Goal: Task Accomplishment & Management: Manage account settings

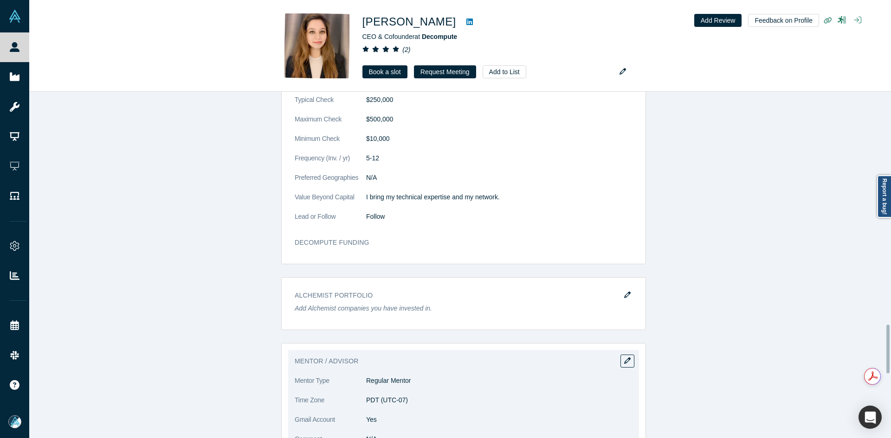
scroll to position [1670, 0]
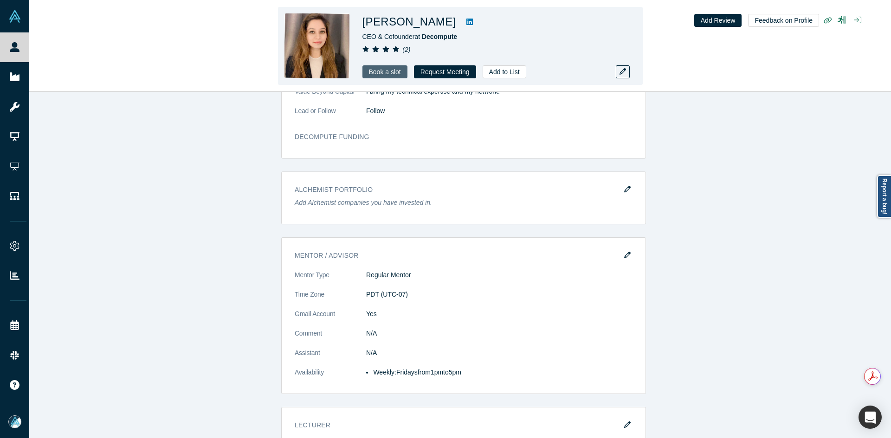
click at [377, 71] on link "Book a slot" at bounding box center [384, 71] width 45 height 13
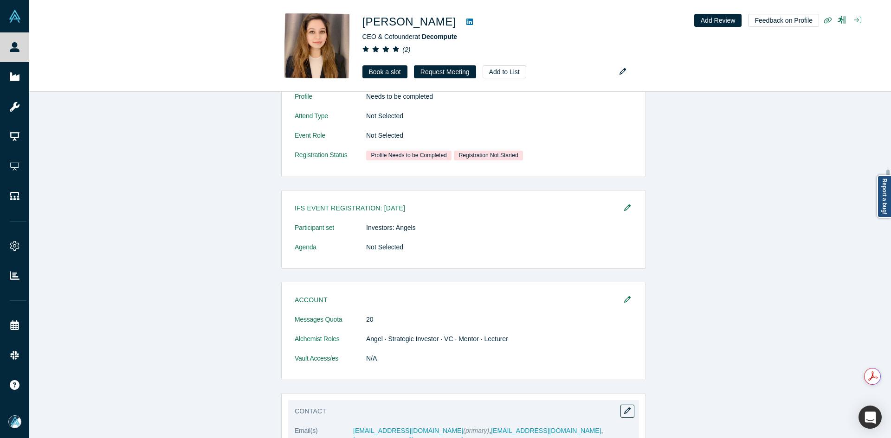
scroll to position [557, 0]
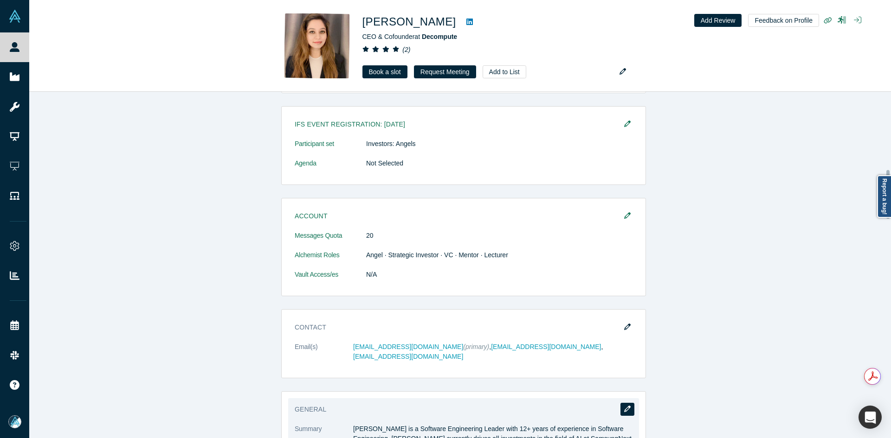
click at [621, 404] on button "button" at bounding box center [627, 409] width 14 height 13
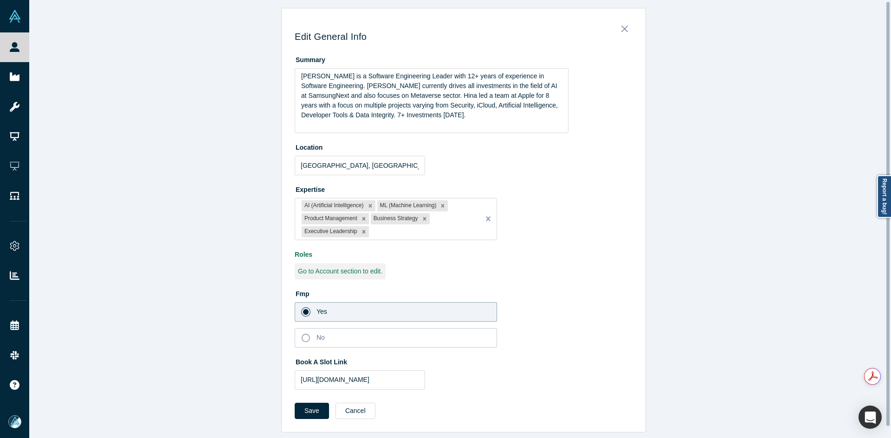
scroll to position [13, 0]
click at [380, 370] on input "https://calendar.app.google/PoweVGzSbknQG9yt7" at bounding box center [360, 379] width 130 height 19
paste input "v8MuBenQvJ7pphPUA"
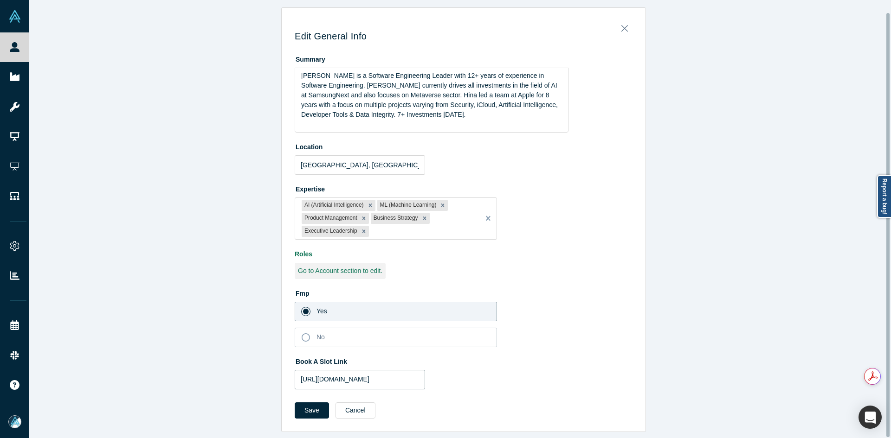
scroll to position [0, 28]
type input "https://calendar.app.google/v8MuBenQvJ7pphPUA"
click at [304, 403] on button "Save" at bounding box center [312, 411] width 34 height 16
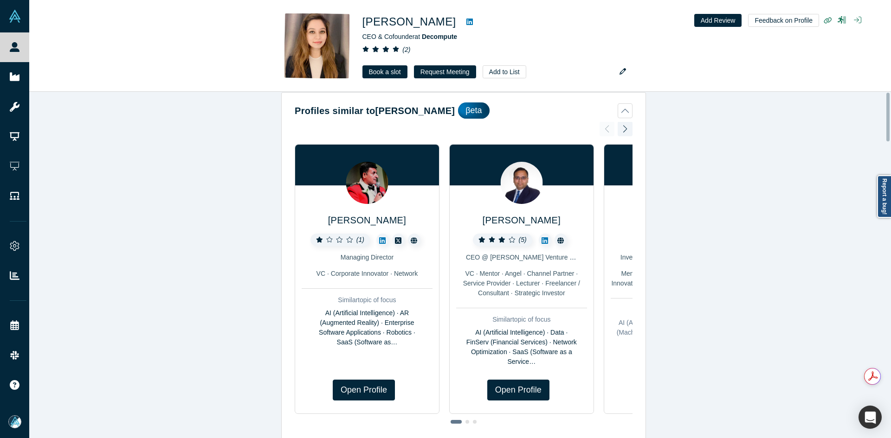
scroll to position [0, 0]
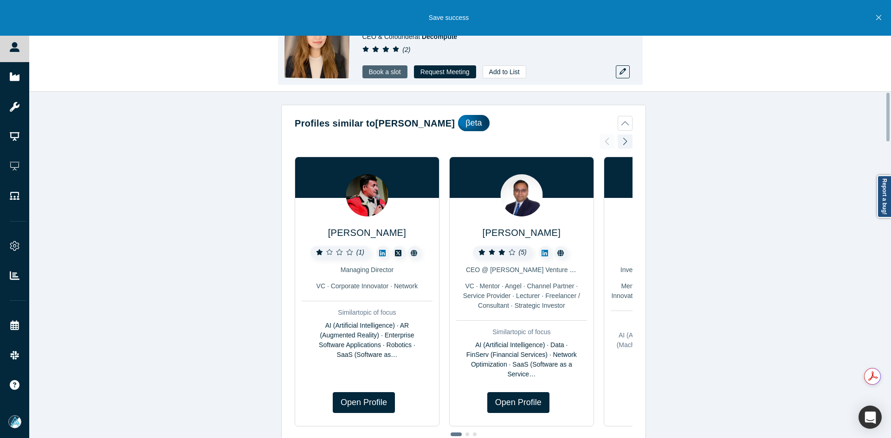
click at [388, 76] on link "Book a slot" at bounding box center [384, 71] width 45 height 13
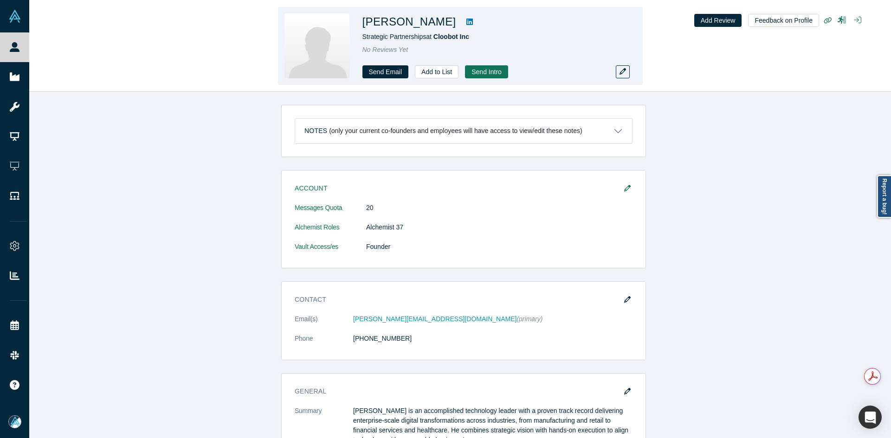
click at [466, 20] on icon at bounding box center [469, 22] width 6 height 6
click at [621, 74] on icon "button" at bounding box center [622, 71] width 6 height 6
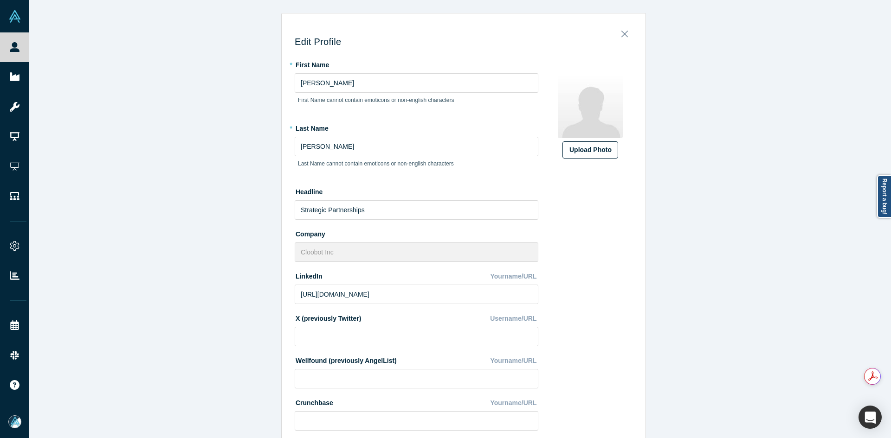
click at [582, 148] on div "Upload Photo" at bounding box center [590, 150] width 42 height 10
click at [0, 0] on input "Upload Photo" at bounding box center [0, 0] width 0 height 0
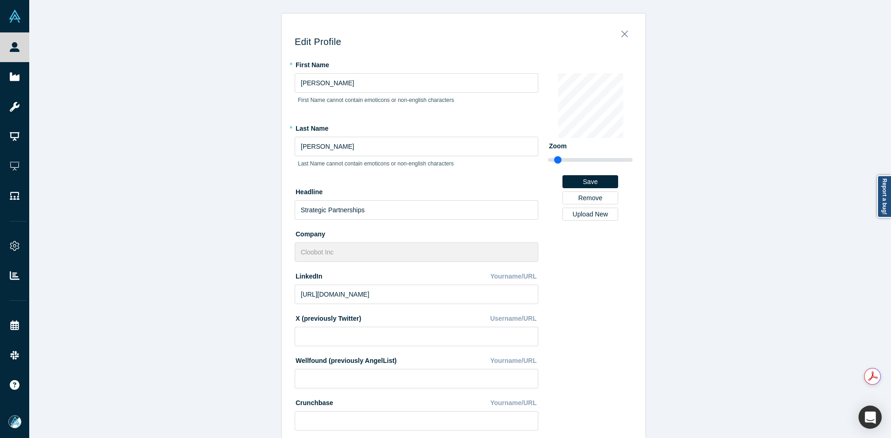
click at [229, 305] on div "Edit Profile * First Name Omar First Name cannot contain emoticons or non-engli…" at bounding box center [463, 222] width 869 height 445
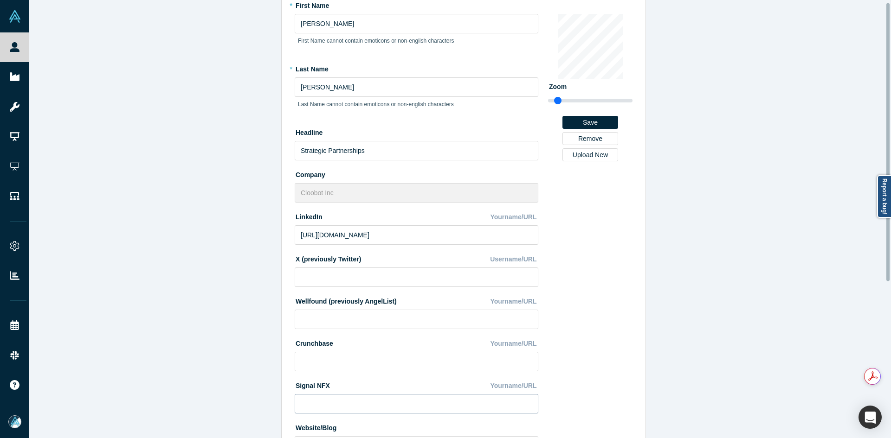
scroll to position [250, 0]
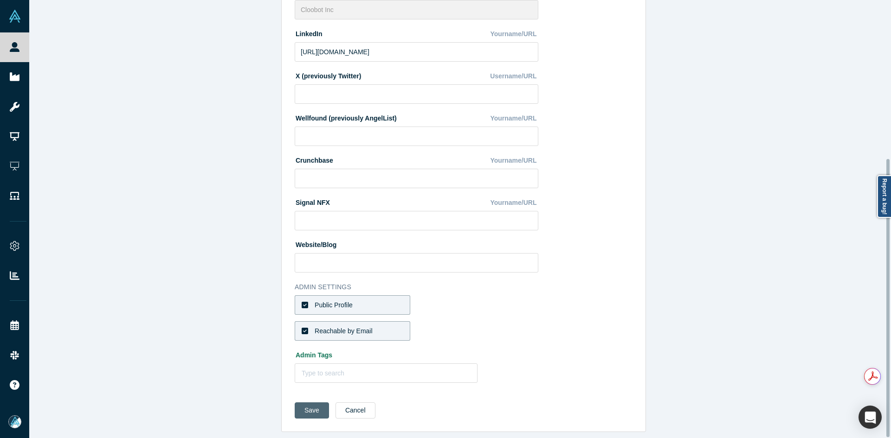
click at [302, 403] on button "Save" at bounding box center [312, 411] width 34 height 16
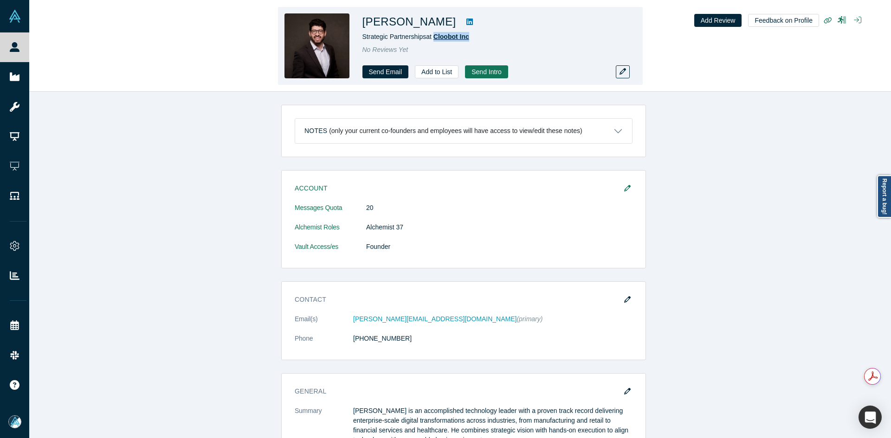
copy span "Cloobot Inc"
drag, startPoint x: 473, startPoint y: 38, endPoint x: 434, endPoint y: 39, distance: 38.5
click at [434, 39] on div "Strategic Partnerships at Cloobot Inc" at bounding box center [492, 37] width 260 height 10
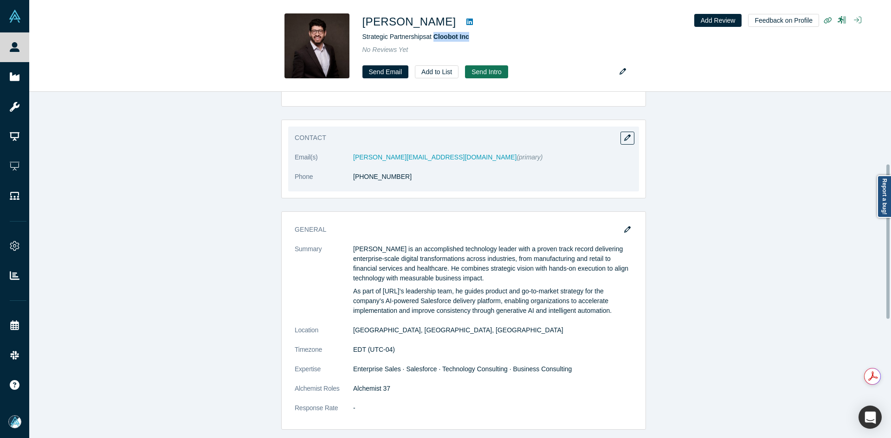
scroll to position [186, 0]
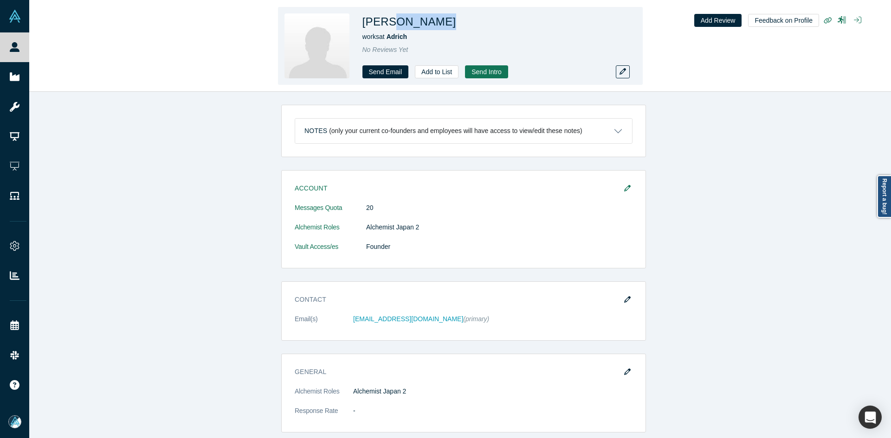
copy h1 "Doolittle"
drag, startPoint x: 426, startPoint y: 22, endPoint x: 391, endPoint y: 24, distance: 35.3
click at [391, 24] on div "Nick Doolittle" at bounding box center [492, 21] width 260 height 17
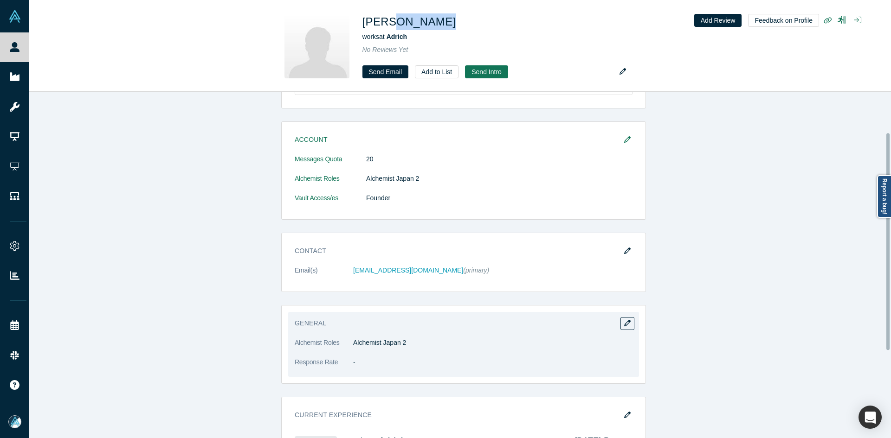
scroll to position [139, 0]
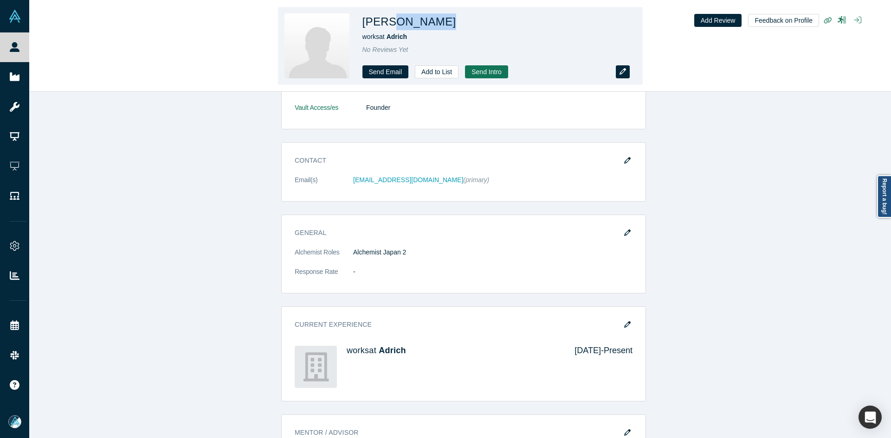
click at [624, 69] on icon "button" at bounding box center [622, 71] width 6 height 6
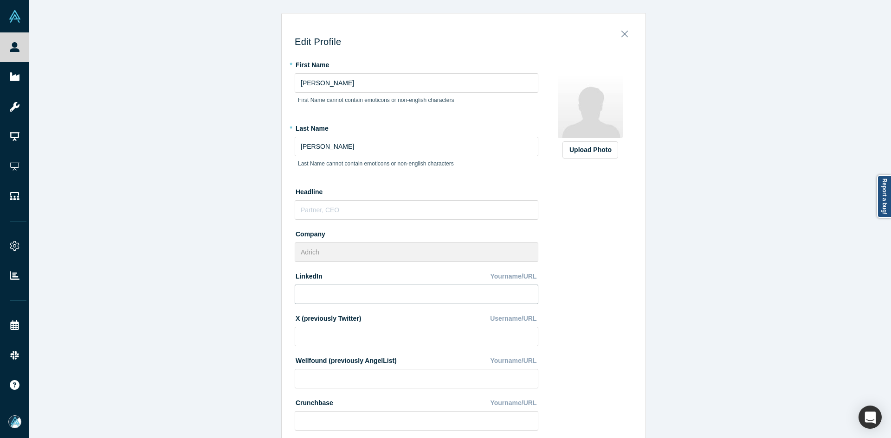
click at [368, 293] on input at bounding box center [417, 294] width 244 height 19
paste input "https://www.linkedin.com/in/dooie/"
type input "https://www.linkedin.com/in/dooie/"
click at [594, 152] on div "Upload Photo" at bounding box center [590, 150] width 42 height 10
click at [0, 0] on input "Upload Photo" at bounding box center [0, 0] width 0 height 0
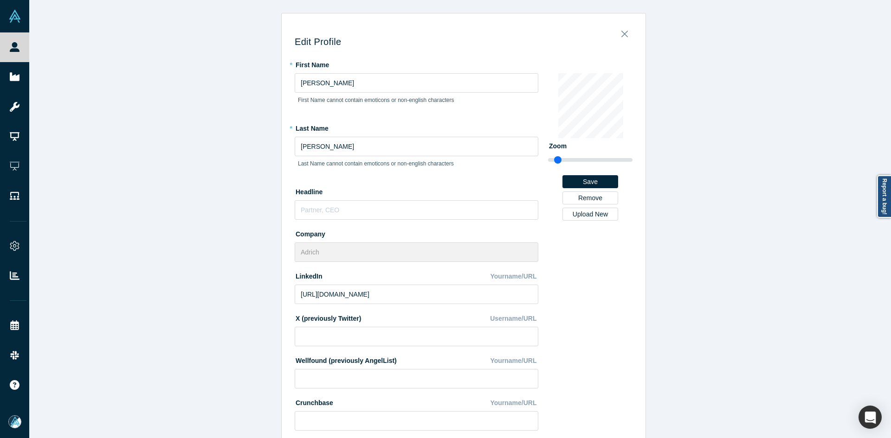
drag, startPoint x: 186, startPoint y: 291, endPoint x: 430, endPoint y: 243, distance: 248.2
click at [187, 291] on div "Edit Profile * First Name Nick First Name cannot contain emoticons or non-engli…" at bounding box center [463, 222] width 869 height 445
type input "1.09"
click at [556, 160] on input "range" at bounding box center [590, 160] width 84 height 11
click at [710, 283] on div "Edit Profile * First Name Nick First Name cannot contain emoticons or non-engli…" at bounding box center [463, 222] width 869 height 445
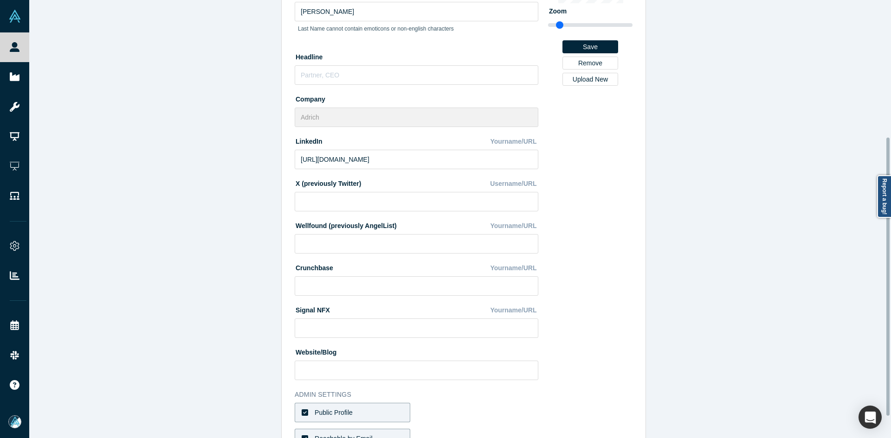
scroll to position [250, 0]
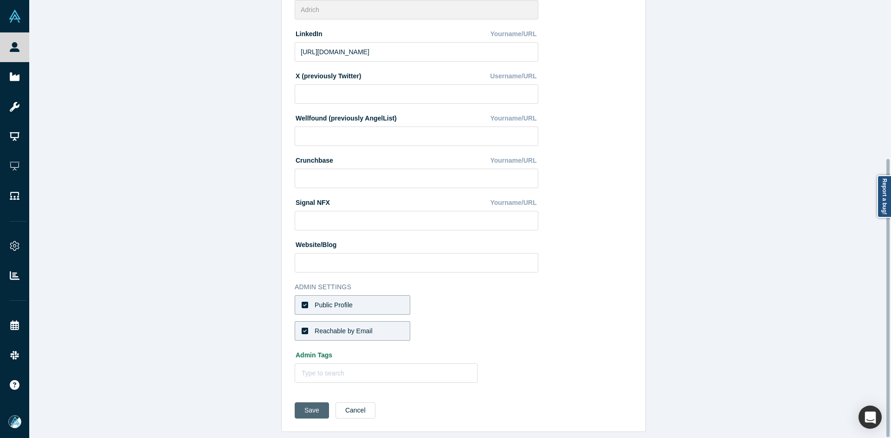
drag, startPoint x: 316, startPoint y: 401, endPoint x: 474, endPoint y: 136, distance: 309.2
click at [315, 403] on button "Save" at bounding box center [312, 411] width 34 height 16
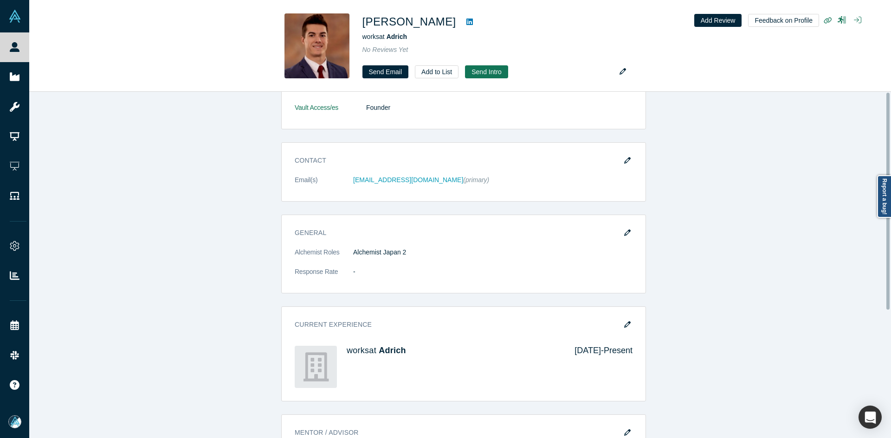
scroll to position [0, 0]
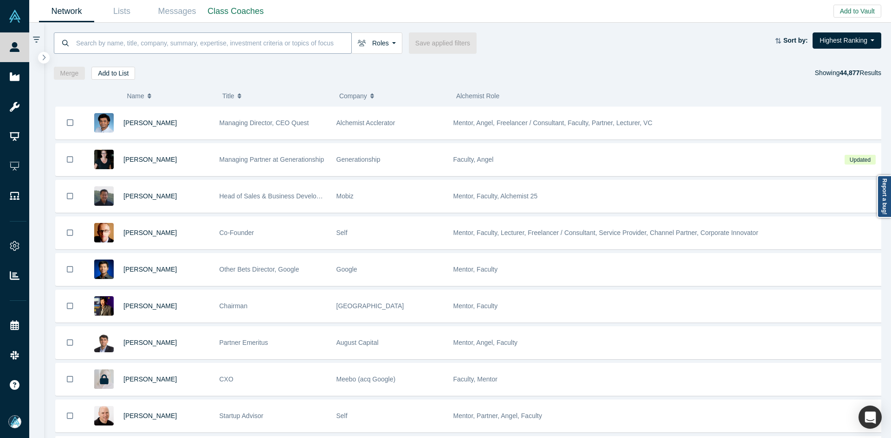
drag, startPoint x: 186, startPoint y: 28, endPoint x: 184, endPoint y: 38, distance: 9.9
click at [186, 28] on div "Roles Founders Faculty Mentors Alumni Mentor Angels VCs Corporate Innovator Ser…" at bounding box center [467, 51] width 847 height 57
click at [185, 42] on input at bounding box center [213, 43] width 276 height 22
paste input "Thomas Lumsden"
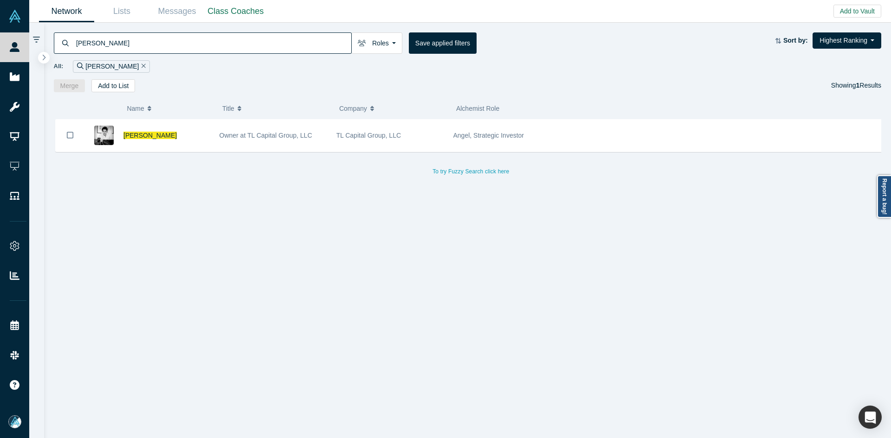
click at [119, 41] on input "Thomas Lumsden" at bounding box center [213, 43] width 276 height 22
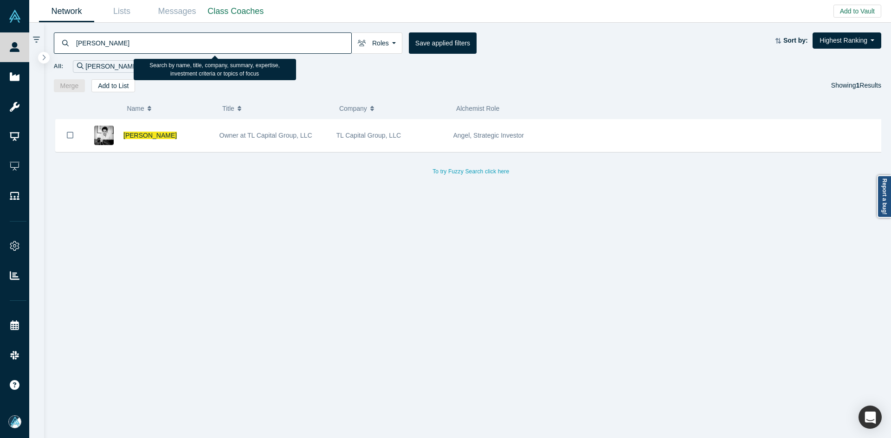
click at [119, 41] on input "Thomas Lumsden" at bounding box center [213, 43] width 276 height 22
paste input "Rahul Dey"
click at [119, 41] on input "Thomas Lumsden" at bounding box center [213, 43] width 276 height 22
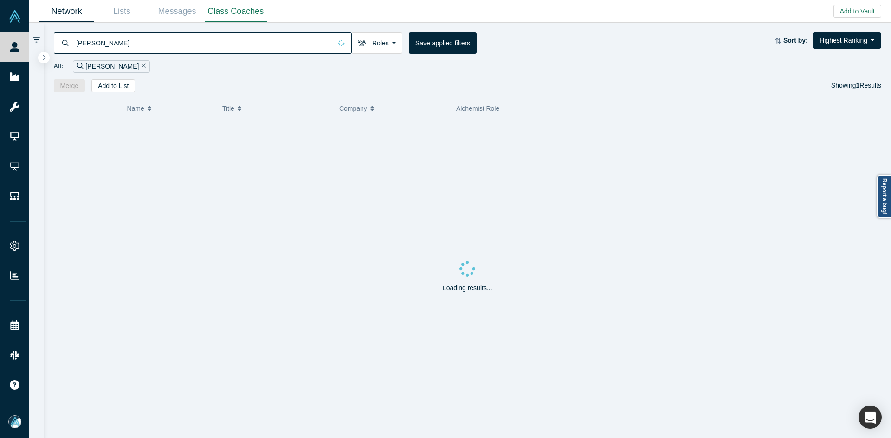
type input "Rahul Dey"
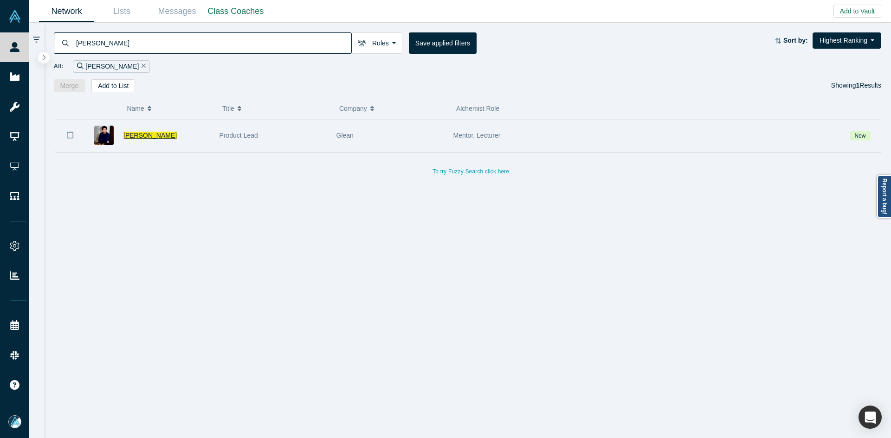
click at [145, 137] on span "Rahul Dey" at bounding box center [149, 135] width 53 height 7
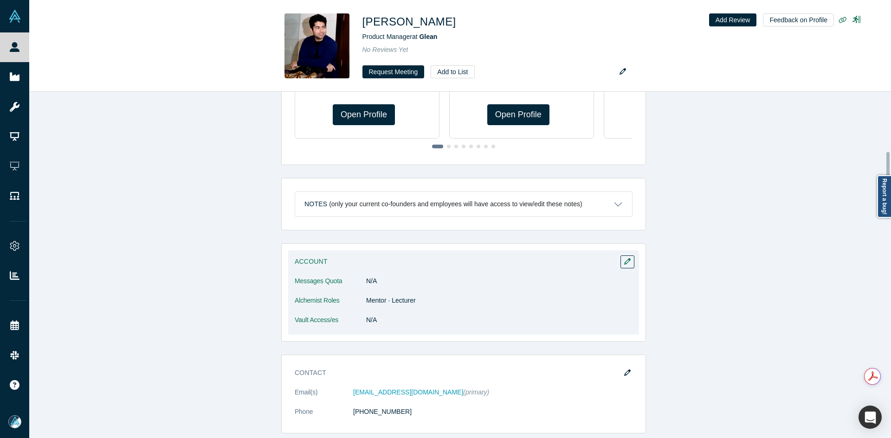
scroll to position [464, 0]
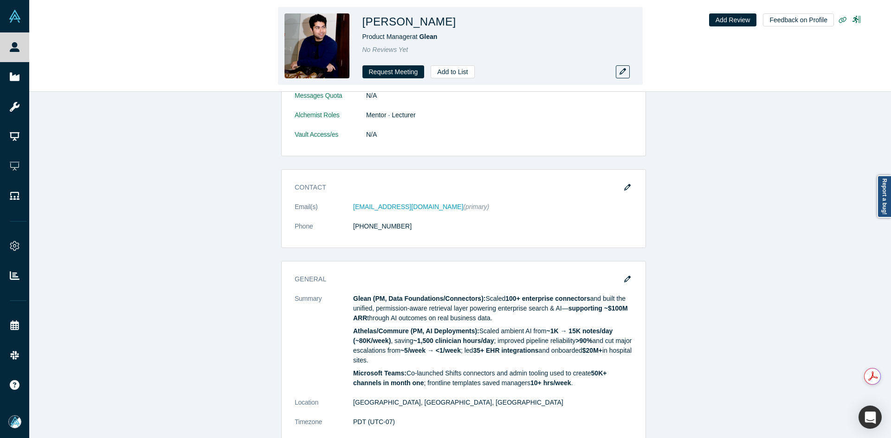
click at [402, 26] on h1 "Rahul Dey" at bounding box center [409, 21] width 94 height 17
copy h1 "Rahul Dey"
click at [402, 26] on h1 "Rahul Dey" at bounding box center [409, 21] width 94 height 17
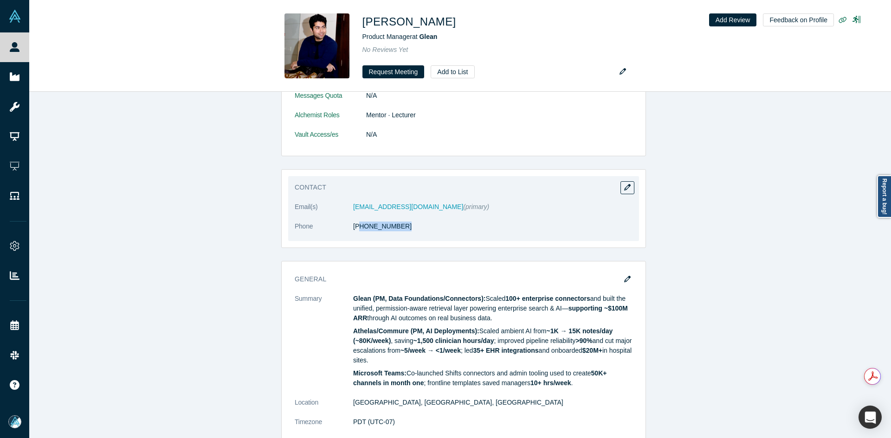
copy link "17) 909-4606"
drag, startPoint x: 410, startPoint y: 226, endPoint x: 355, endPoint y: 235, distance: 55.0
click at [355, 235] on dl "Email(s) rahuldey700@gmail.com (primary) Phone (617) 909-4606" at bounding box center [464, 221] width 338 height 39
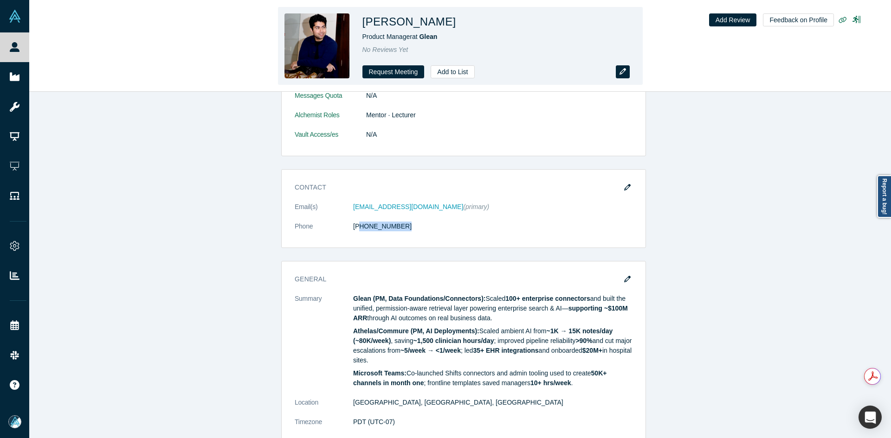
drag, startPoint x: 616, startPoint y: 77, endPoint x: 618, endPoint y: 73, distance: 4.8
click at [618, 73] on button "button" at bounding box center [623, 71] width 14 height 13
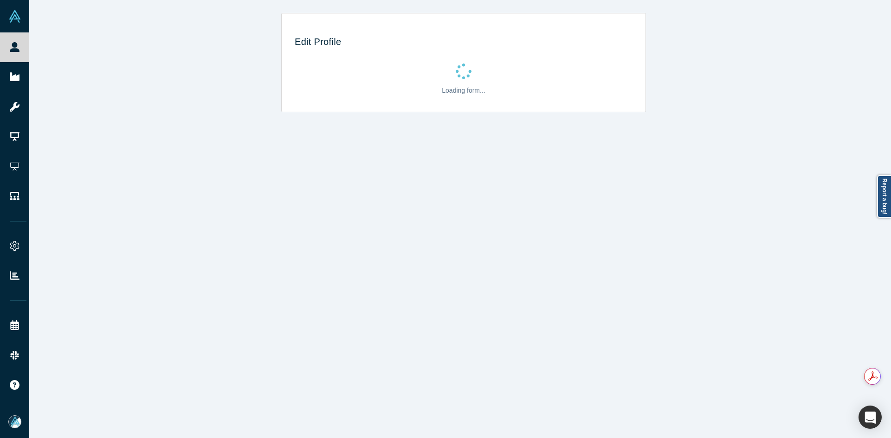
click at [609, 76] on div "Loading form..." at bounding box center [464, 81] width 338 height 48
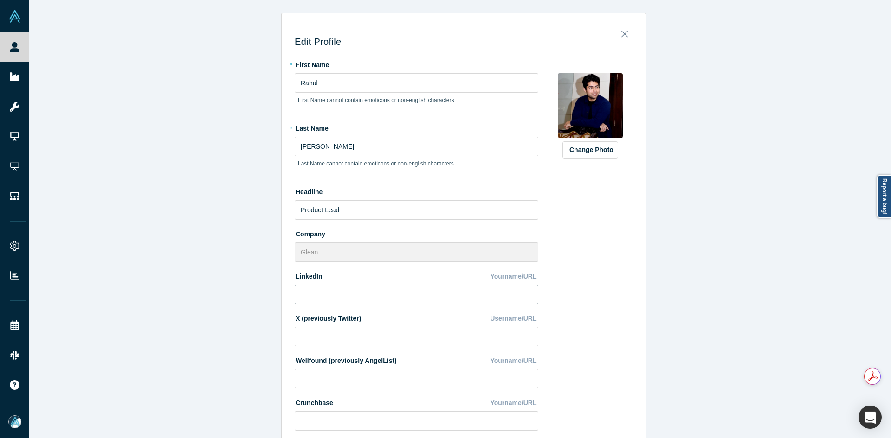
click at [342, 296] on input at bounding box center [417, 294] width 244 height 19
paste input "https://www.linkedin.com/in/rahul-dey-a12440151/"
type input "https://www.linkedin.com/in/rahul-dey-a12440151/"
click at [192, 317] on div "Edit Profile * First Name Rahul First Name cannot contain emoticons or non-engl…" at bounding box center [463, 222] width 869 height 445
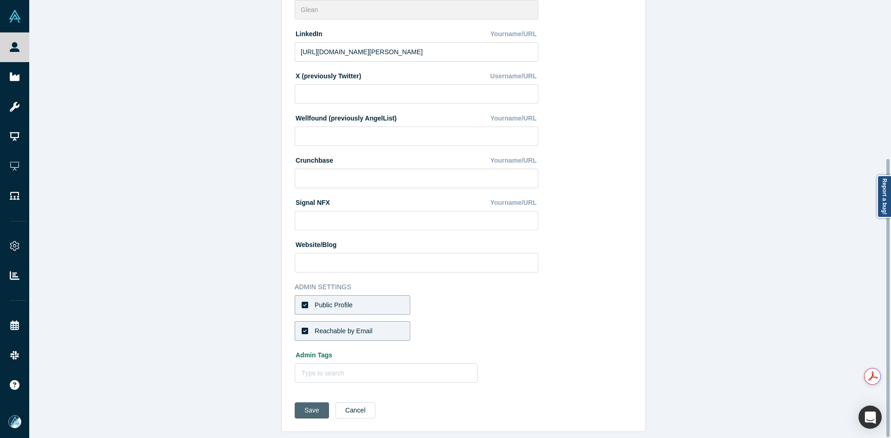
click at [307, 405] on button "Save" at bounding box center [312, 411] width 34 height 16
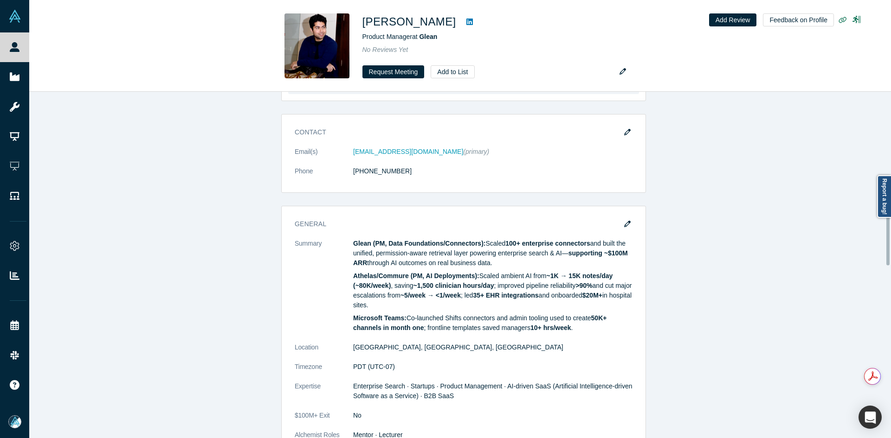
scroll to position [557, 0]
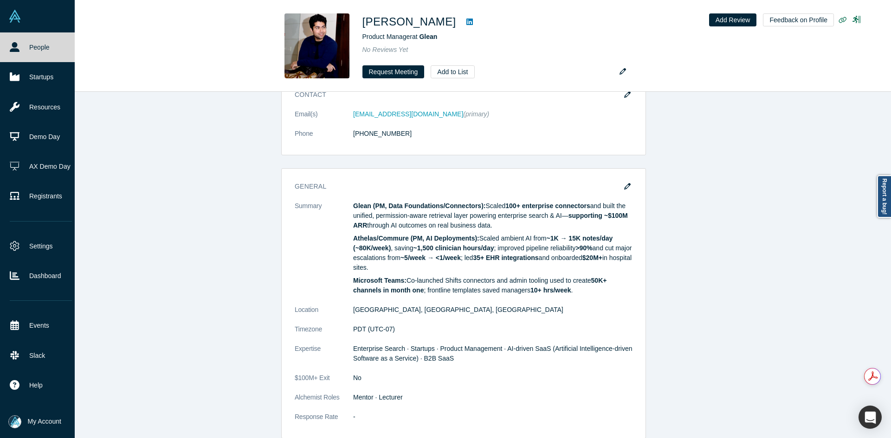
click at [25, 46] on link "People" at bounding box center [41, 47] width 82 height 30
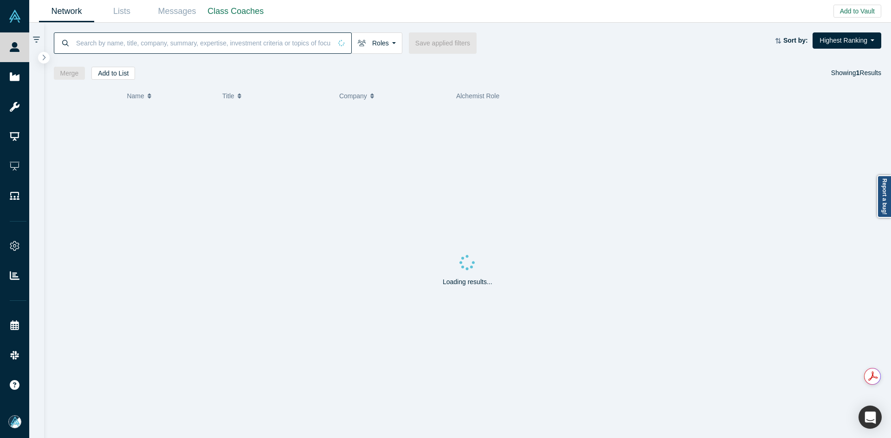
click at [126, 49] on input at bounding box center [203, 43] width 257 height 22
paste input "Javed Maqsood"
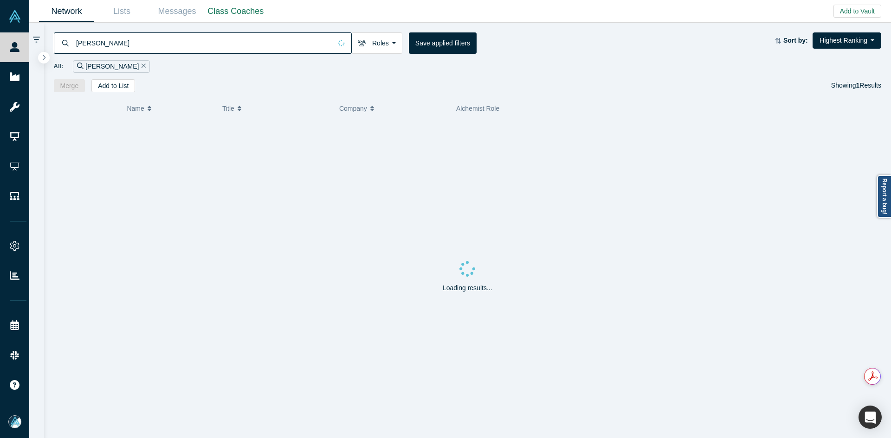
type input "Javed Maqsood"
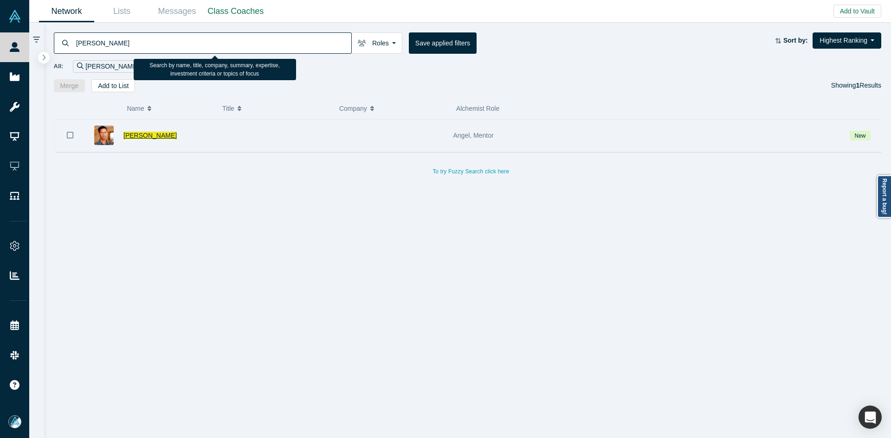
click at [152, 139] on span "Javed Maqsood" at bounding box center [149, 135] width 53 height 7
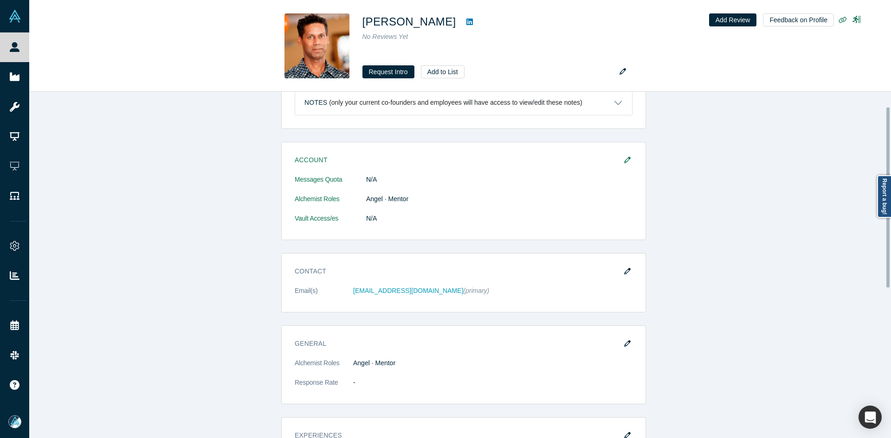
scroll to position [186, 0]
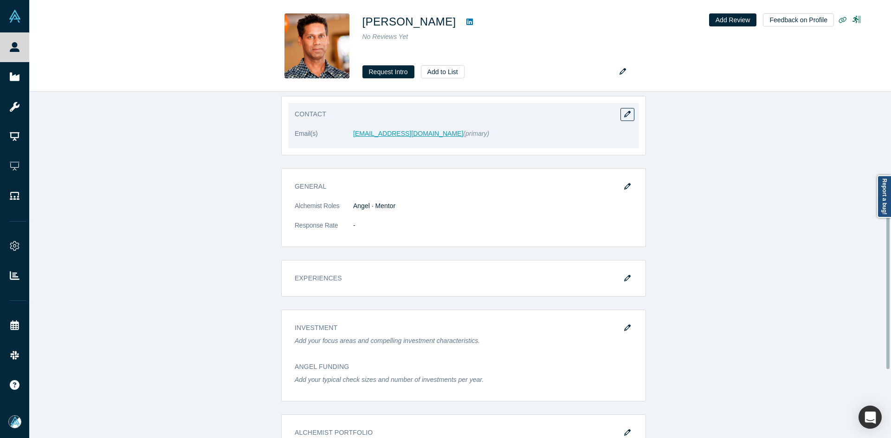
drag, startPoint x: 368, startPoint y: 138, endPoint x: 366, endPoint y: 134, distance: 5.2
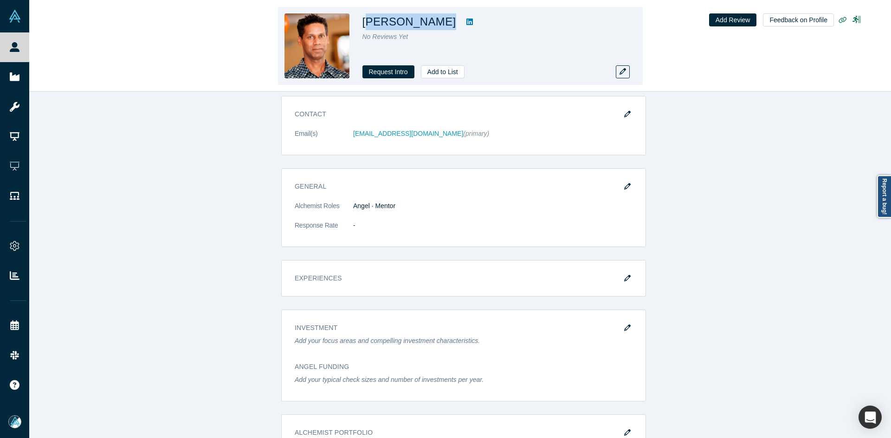
copy h1 "aved Maqsood"
drag, startPoint x: 439, startPoint y: 24, endPoint x: 366, endPoint y: 27, distance: 73.4
click at [366, 27] on h1 "Javed Maqsood" at bounding box center [409, 21] width 94 height 17
click at [425, 22] on h1 "Javed Maqsood" at bounding box center [409, 21] width 94 height 17
drag, startPoint x: 441, startPoint y: 23, endPoint x: 394, endPoint y: 19, distance: 46.6
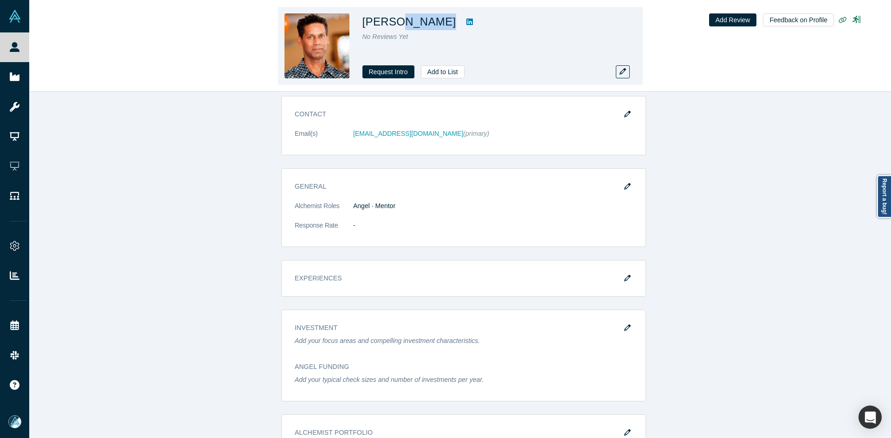
click at [394, 19] on div "Javed Maqsood" at bounding box center [492, 21] width 260 height 17
click at [466, 19] on icon at bounding box center [469, 22] width 6 height 6
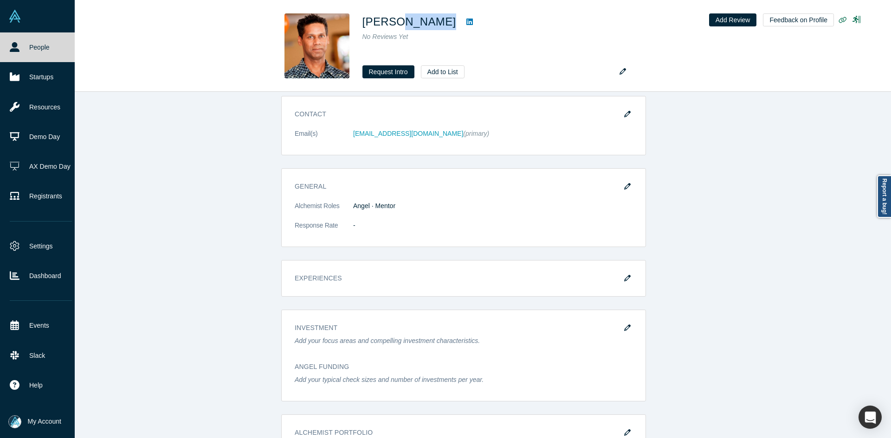
click at [14, 47] on icon at bounding box center [15, 47] width 10 height 10
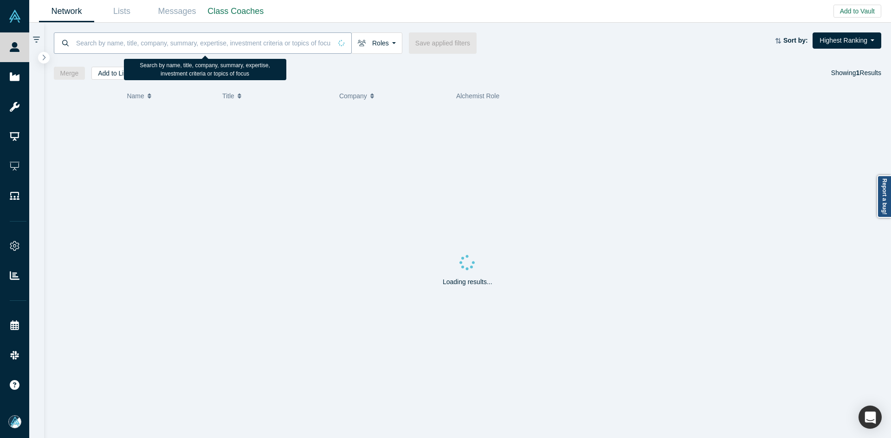
click at [158, 39] on input at bounding box center [203, 43] width 257 height 22
paste input "[PERSON_NAME]"
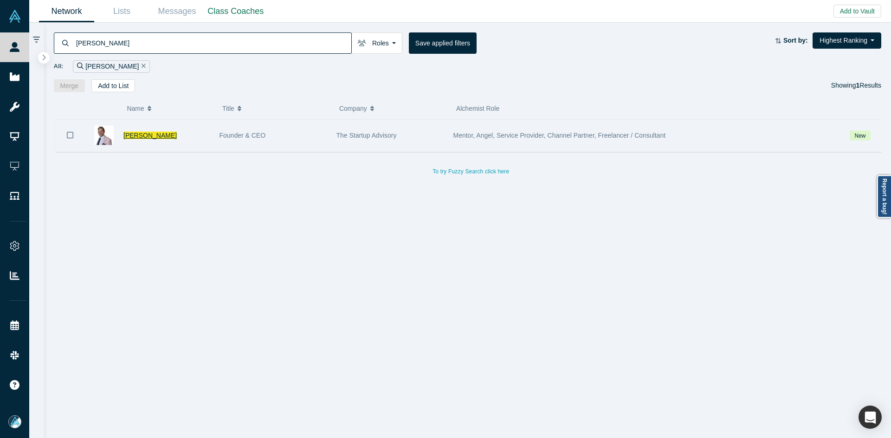
type input "[PERSON_NAME]"
click at [137, 133] on span "[PERSON_NAME]" at bounding box center [149, 135] width 53 height 7
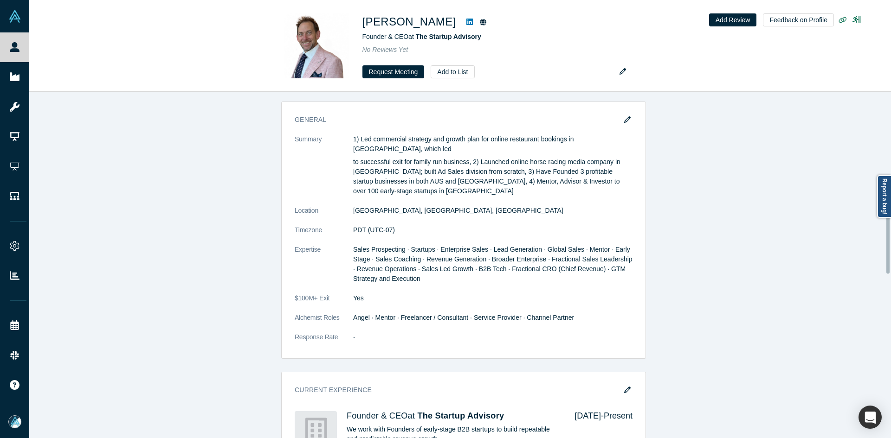
scroll to position [108, 0]
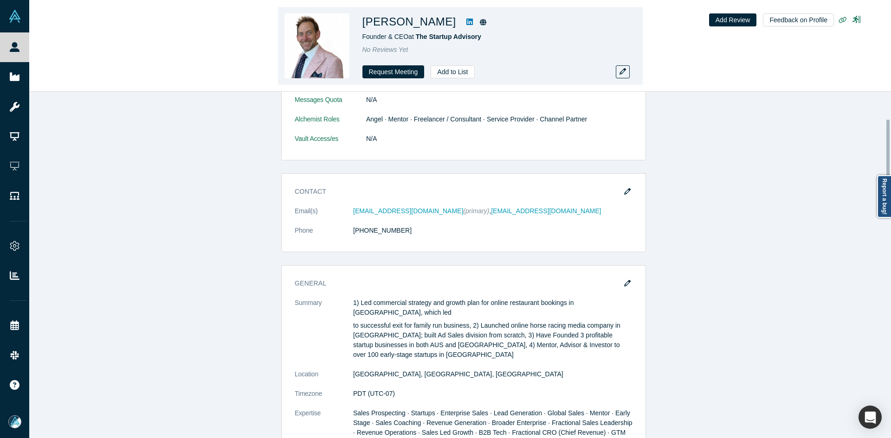
click at [466, 21] on icon at bounding box center [469, 22] width 6 height 6
copy h1 "[PERSON_NAME]"
drag, startPoint x: 425, startPoint y: 28, endPoint x: 363, endPoint y: 27, distance: 61.7
click at [363, 27] on h1 "[PERSON_NAME]" at bounding box center [409, 21] width 94 height 17
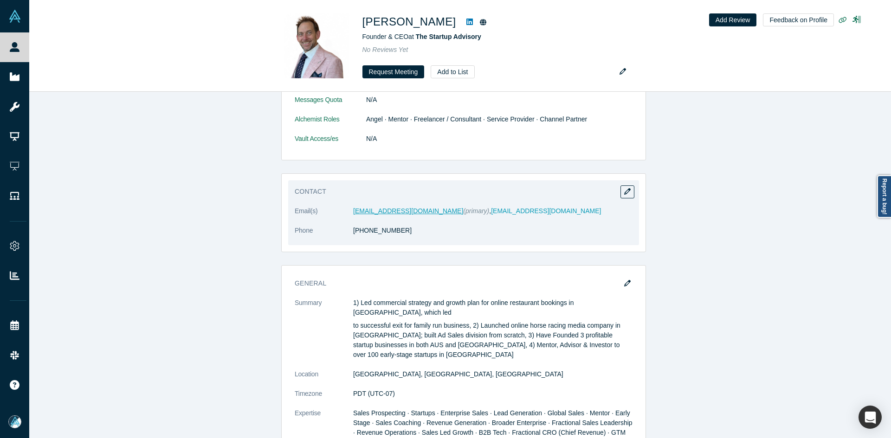
drag, startPoint x: 383, startPoint y: 206, endPoint x: 366, endPoint y: 208, distance: 17.2
copy link "10) 383-4004"
drag, startPoint x: 393, startPoint y: 236, endPoint x: 356, endPoint y: 238, distance: 36.7
click at [356, 238] on dl "Email(s) jb@thestartupadvisory.com (primary) , jbulge@yahoo.com Phone (310) 383…" at bounding box center [464, 225] width 338 height 39
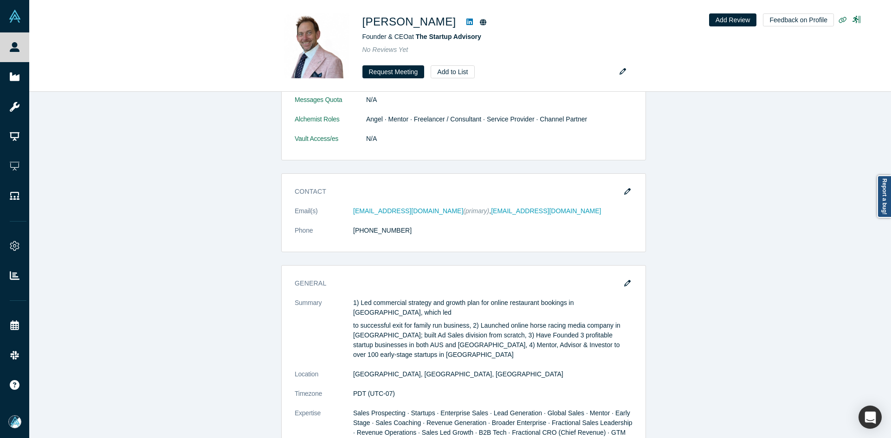
drag, startPoint x: 390, startPoint y: 209, endPoint x: 204, endPoint y: 204, distance: 186.1
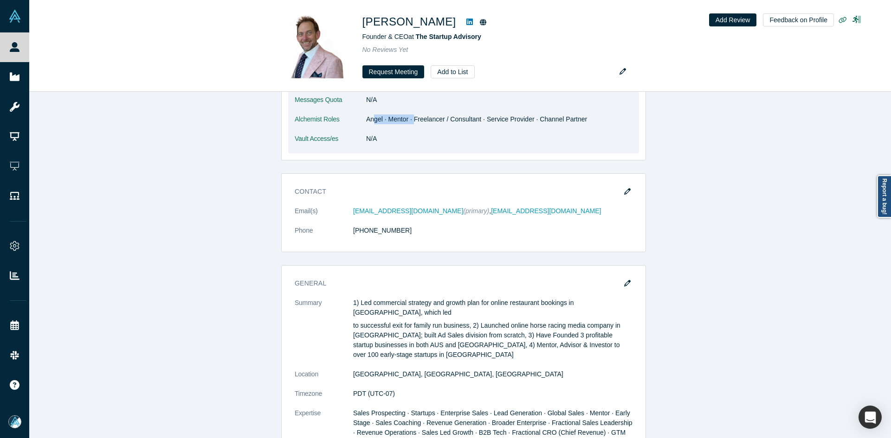
drag, startPoint x: 370, startPoint y: 118, endPoint x: 425, endPoint y: 121, distance: 54.8
click at [420, 120] on dd "Angel · Mentor · Freelancer / Consultant · Service Provider · Channel Partner" at bounding box center [499, 120] width 266 height 10
click at [386, 139] on dd "N/A" at bounding box center [499, 139] width 266 height 10
drag, startPoint x: 429, startPoint y: 117, endPoint x: 511, endPoint y: 114, distance: 82.2
click at [511, 114] on dl "Messages Quota N/A Alchemist Roles Angel · Mentor · Freelancer / Consultant · S…" at bounding box center [464, 124] width 338 height 58
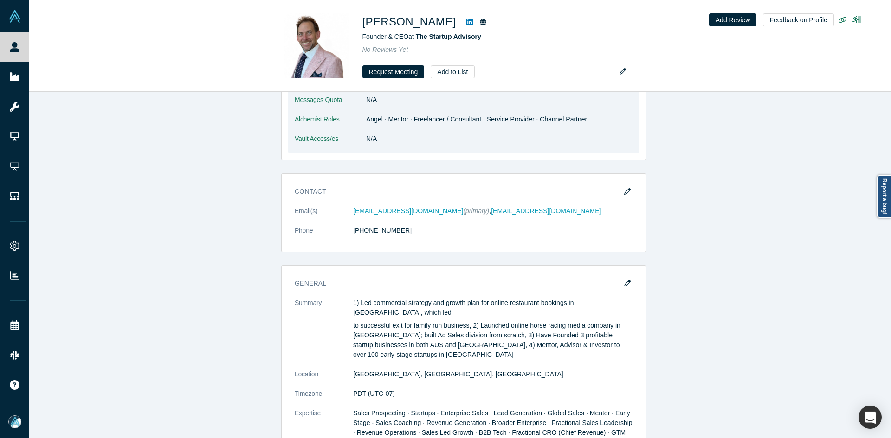
drag, startPoint x: 506, startPoint y: 148, endPoint x: 510, endPoint y: 115, distance: 32.8
click at [506, 147] on dl "Messages Quota N/A Alchemist Roles Angel · Mentor · Freelancer / Consultant · S…" at bounding box center [464, 124] width 338 height 58
drag, startPoint x: 551, startPoint y: 119, endPoint x: 572, endPoint y: 115, distance: 21.3
click at [572, 116] on dd "Angel · Mentor · Freelancer / Consultant · Service Provider · Channel Partner" at bounding box center [499, 120] width 266 height 10
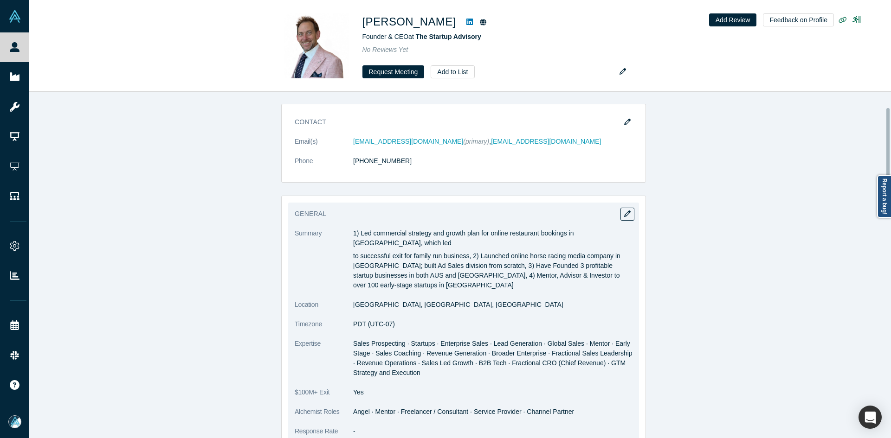
scroll to position [62, 0]
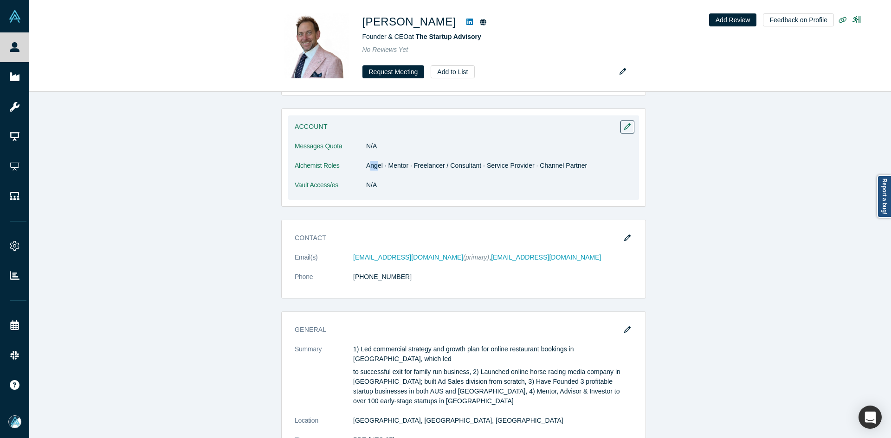
drag, startPoint x: 376, startPoint y: 168, endPoint x: 406, endPoint y: 187, distance: 35.5
click at [366, 167] on dd "Angel · Mentor · Freelancer / Consultant · Service Provider · Channel Partner" at bounding box center [499, 166] width 266 height 10
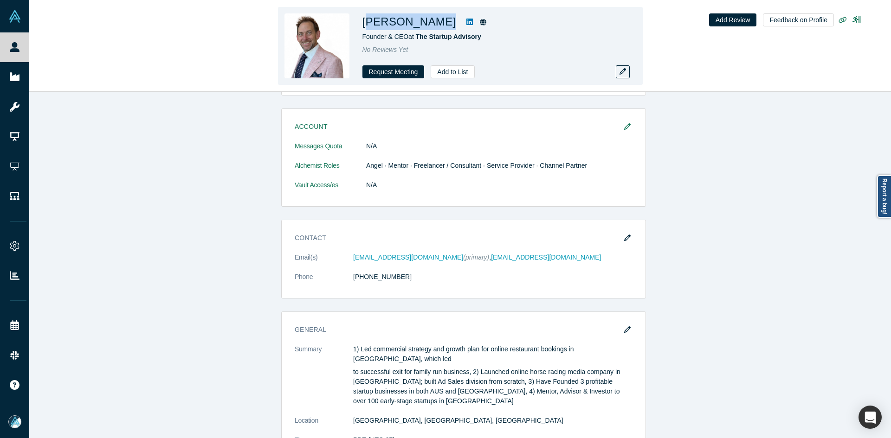
copy div "ason Bulger"
copy div "[PERSON_NAME]"
drag, startPoint x: 405, startPoint y: 23, endPoint x: 363, endPoint y: 21, distance: 41.8
click at [363, 21] on div "[PERSON_NAME]" at bounding box center [492, 21] width 260 height 17
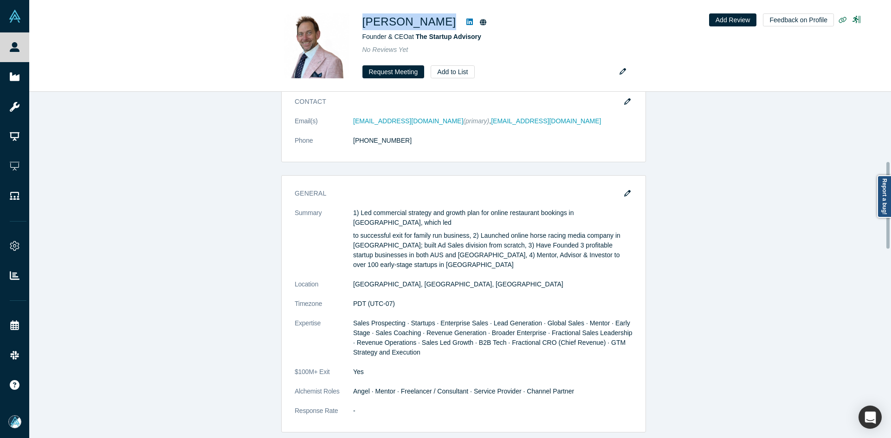
scroll to position [278, 0]
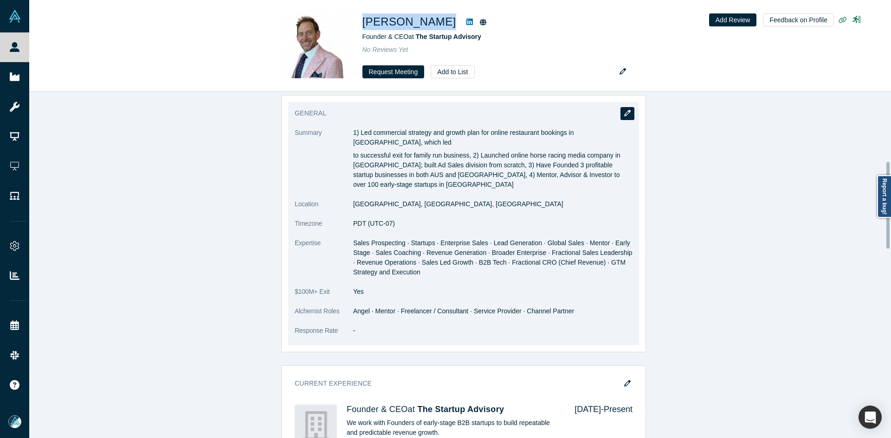
click at [629, 113] on button "button" at bounding box center [627, 113] width 14 height 13
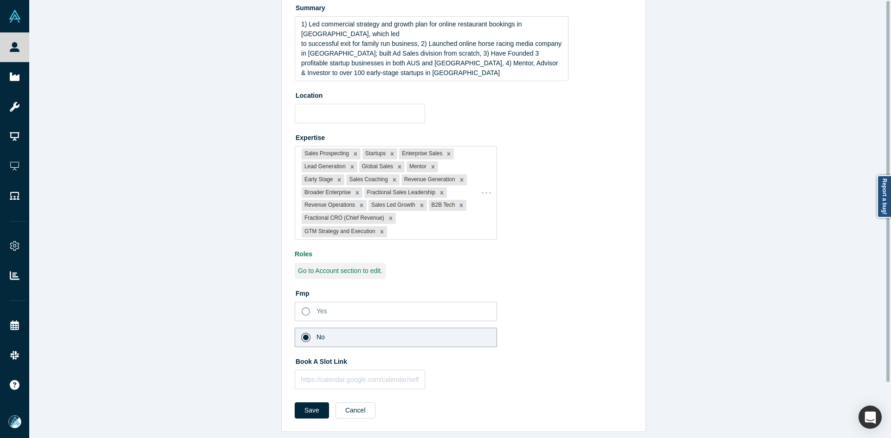
type input "[GEOGRAPHIC_DATA], [GEOGRAPHIC_DATA], [GEOGRAPHIC_DATA]"
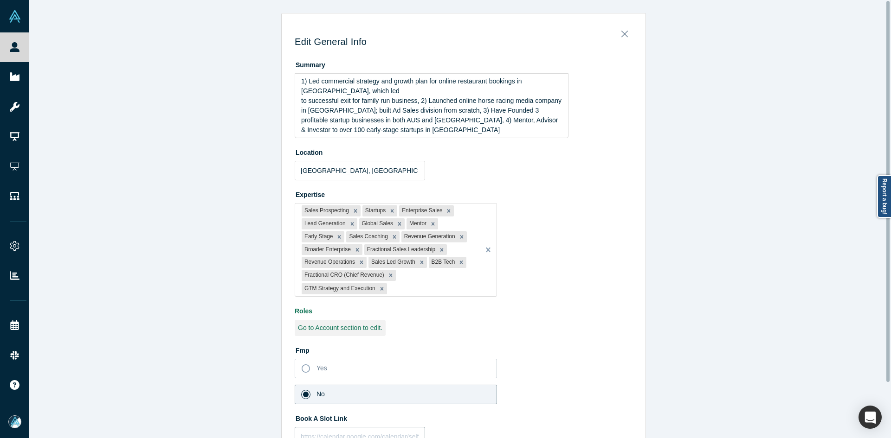
click at [355, 429] on input "text" at bounding box center [360, 436] width 130 height 19
paste input "[URL][DOMAIN_NAME]"
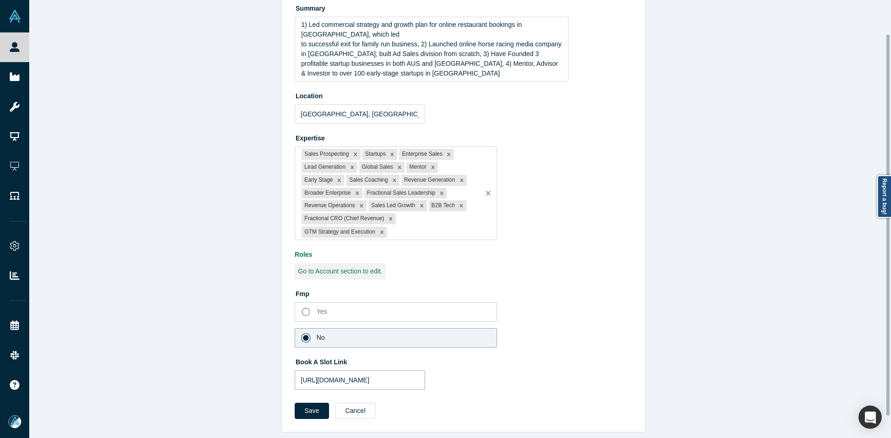
scroll to position [64, 0]
type input "[URL][DOMAIN_NAME]"
click at [308, 403] on button "Save" at bounding box center [312, 411] width 34 height 16
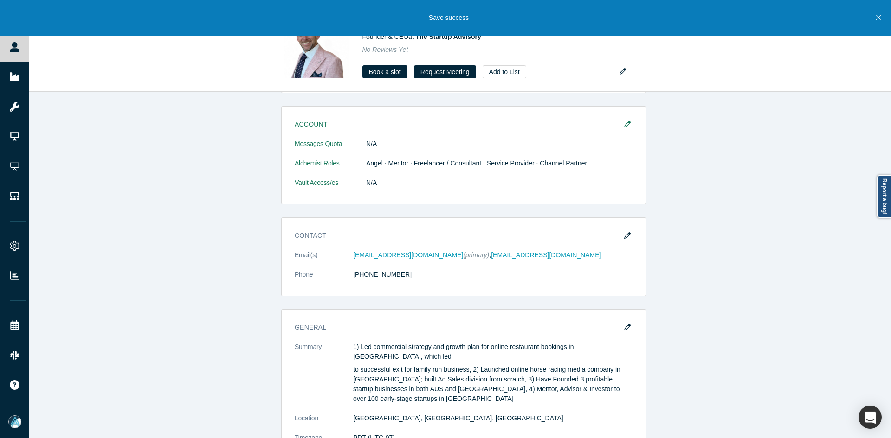
scroll to position [0, 0]
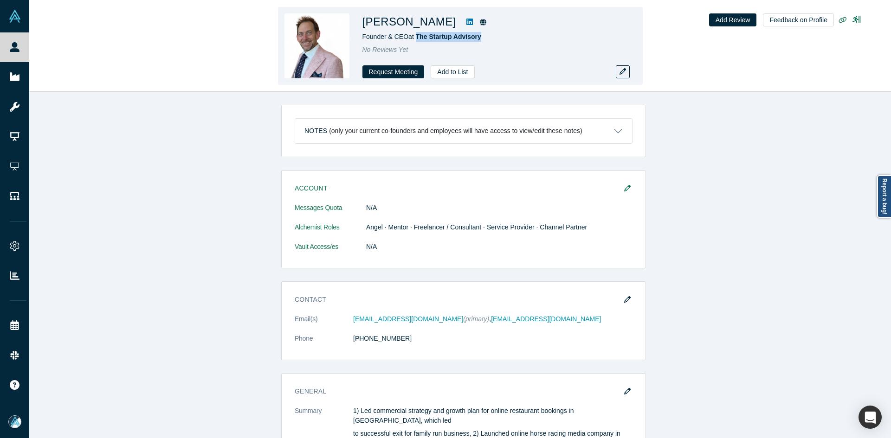
copy span "The Startup Advisory"
drag, startPoint x: 463, startPoint y: 41, endPoint x: 415, endPoint y: 40, distance: 47.8
click at [415, 40] on div "Founder & CEO at The Startup Advisory" at bounding box center [492, 37] width 260 height 10
drag, startPoint x: 406, startPoint y: 40, endPoint x: 360, endPoint y: 39, distance: 46.4
click at [360, 39] on div "[PERSON_NAME] Founder & CEO at The Startup Advisory No Reviews Yet Request Meet…" at bounding box center [460, 46] width 365 height 78
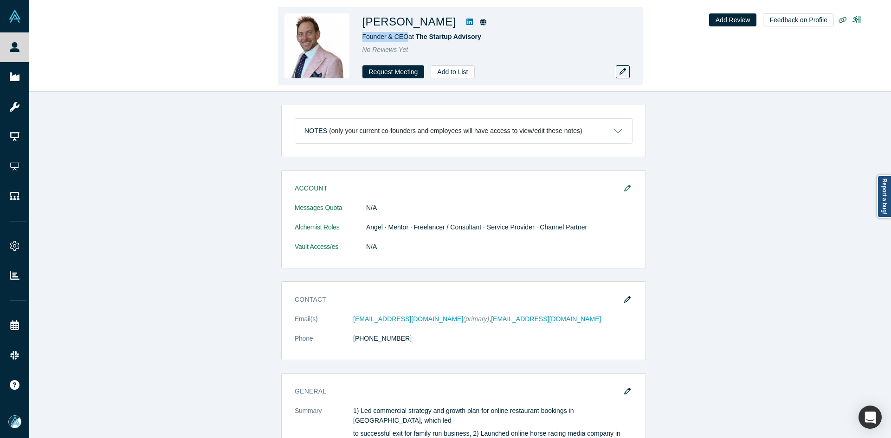
copy span "Founder & CEO"
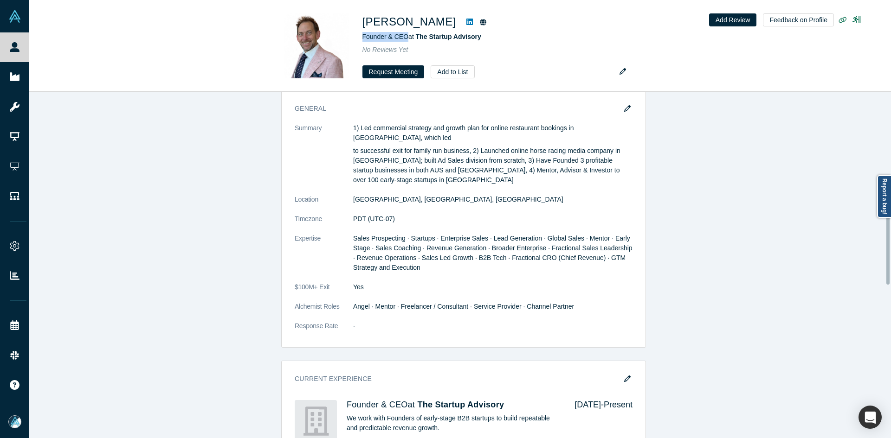
scroll to position [247, 0]
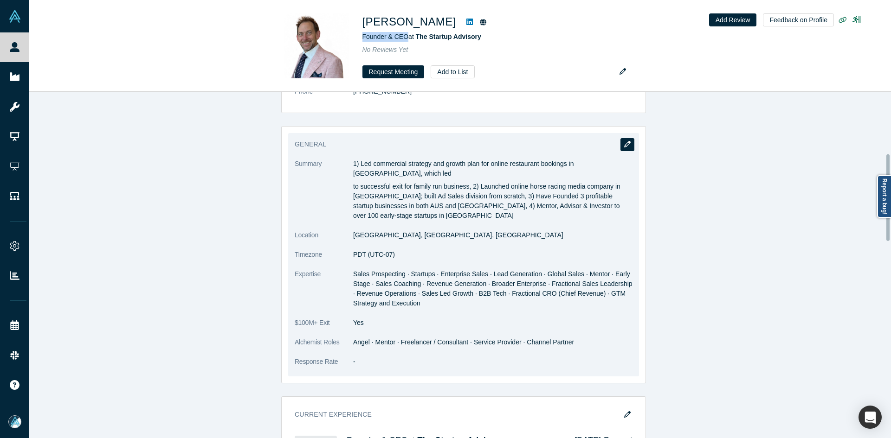
click at [627, 146] on button "button" at bounding box center [627, 144] width 14 height 13
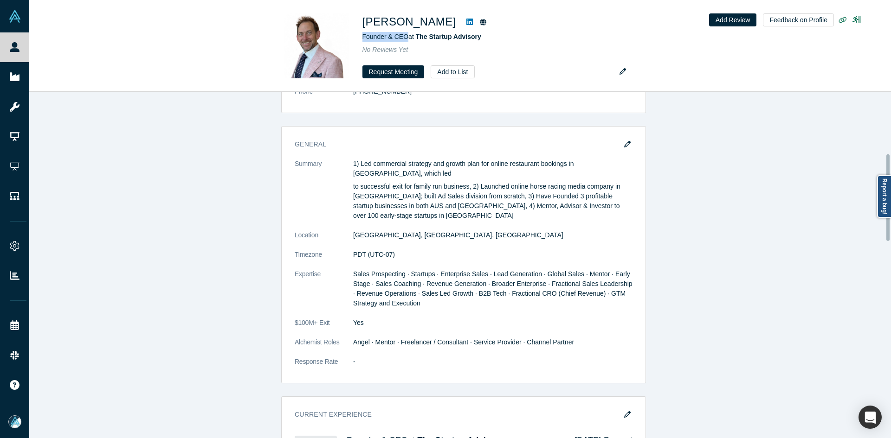
scroll to position [0, 0]
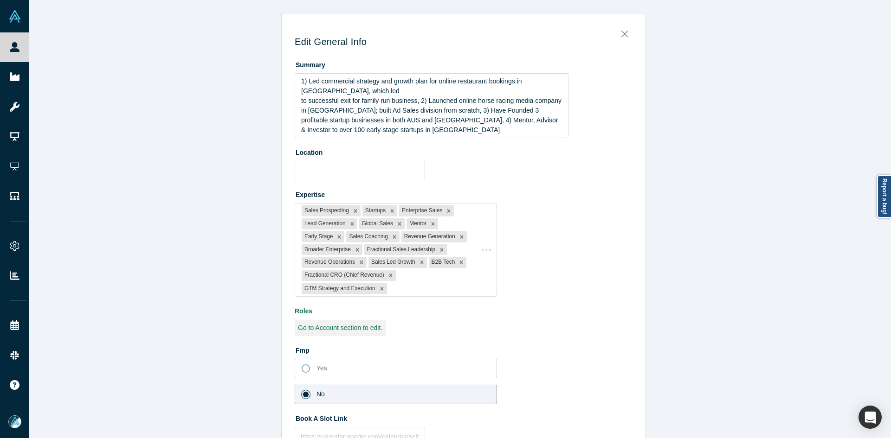
type input "[GEOGRAPHIC_DATA], [GEOGRAPHIC_DATA], [GEOGRAPHIC_DATA]"
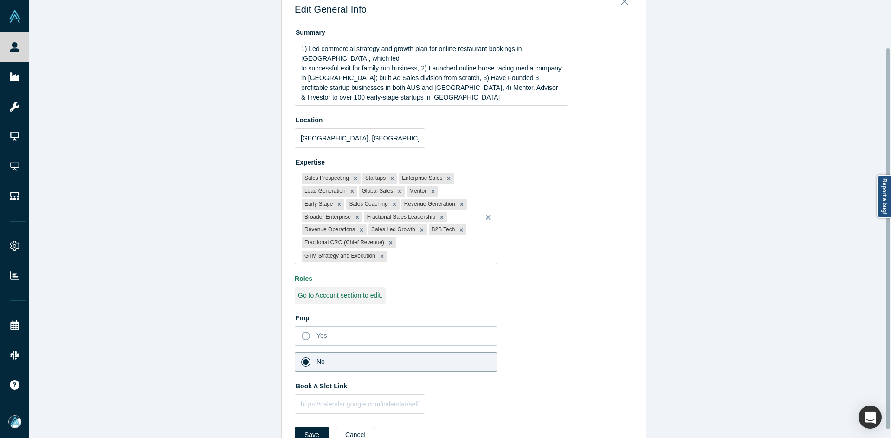
scroll to position [64, 0]
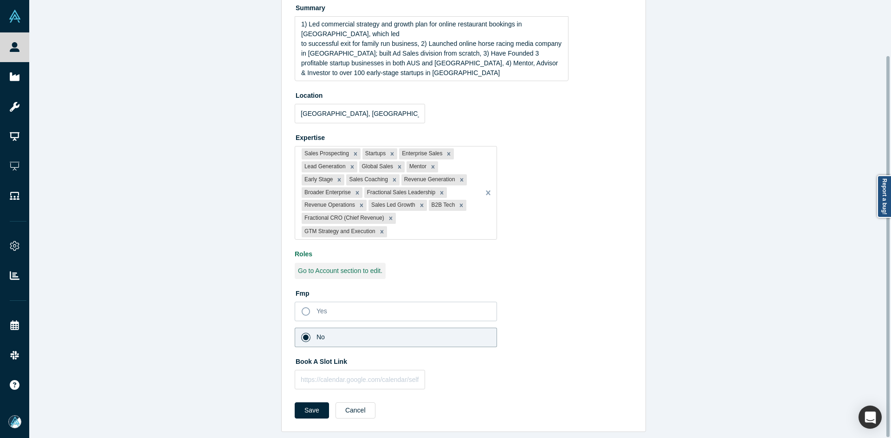
click at [355, 385] on fieldset "Summary 1) Led commercial strategy and growth plan for online restaurant bookin…" at bounding box center [464, 198] width 338 height 396
click at [346, 375] on input "text" at bounding box center [360, 379] width 130 height 19
paste input "[URL][DOMAIN_NAME]"
type input "[URL][DOMAIN_NAME]"
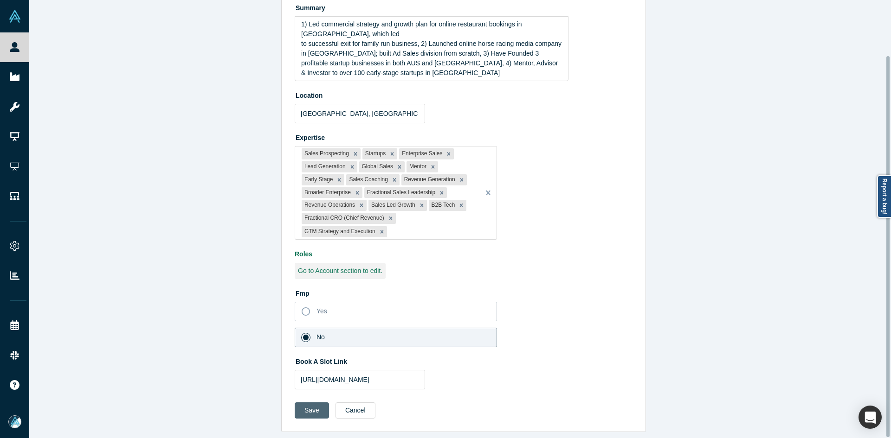
click at [319, 403] on button "Save" at bounding box center [312, 411] width 34 height 16
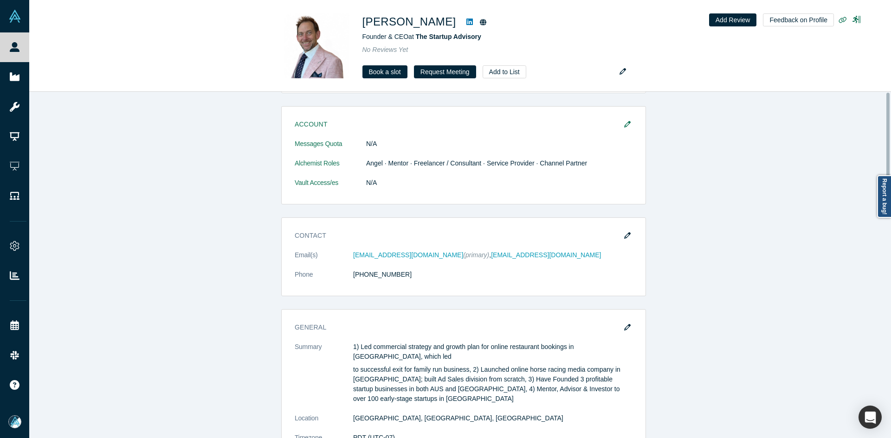
scroll to position [0, 0]
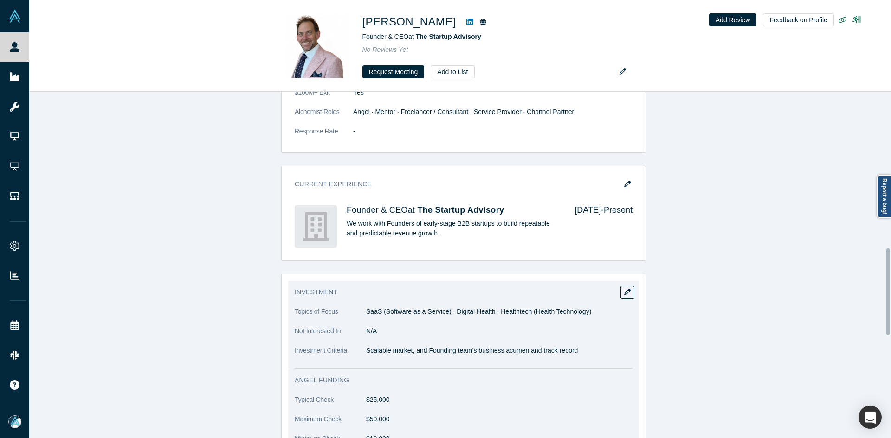
scroll to position [650, 0]
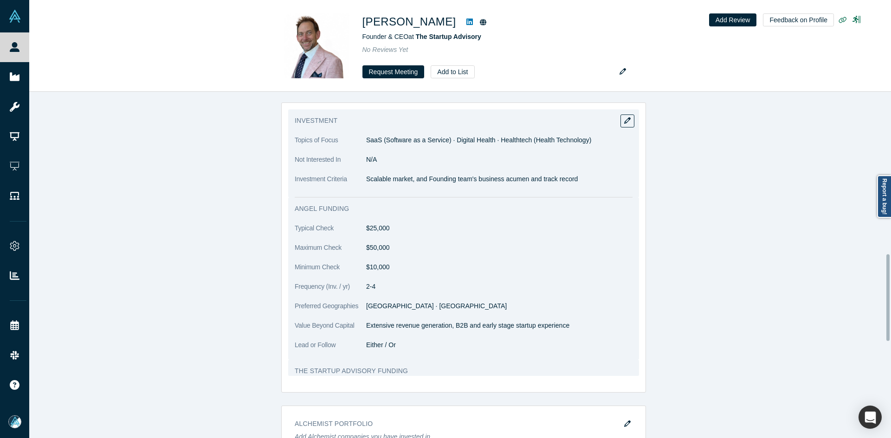
click at [366, 174] on p "Scalable market, and Founding team's business acumen and track record" at bounding box center [499, 179] width 266 height 10
copy p "Scalable market, and Founding team's business acumen and track recor"
copy p "Scalable market, and Founding team's business acumen and track record"
drag, startPoint x: 364, startPoint y: 159, endPoint x: 571, endPoint y: 161, distance: 207.0
click at [571, 174] on p "Scalable market, and Founding team's business acumen and track record" at bounding box center [499, 179] width 266 height 10
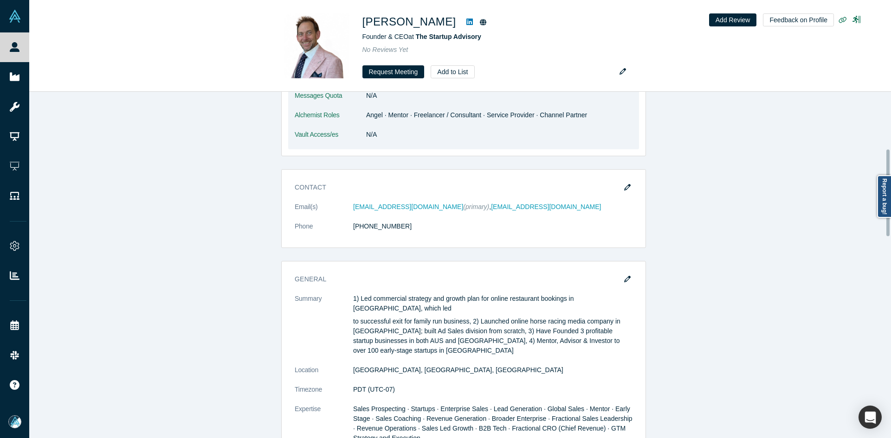
scroll to position [232, 0]
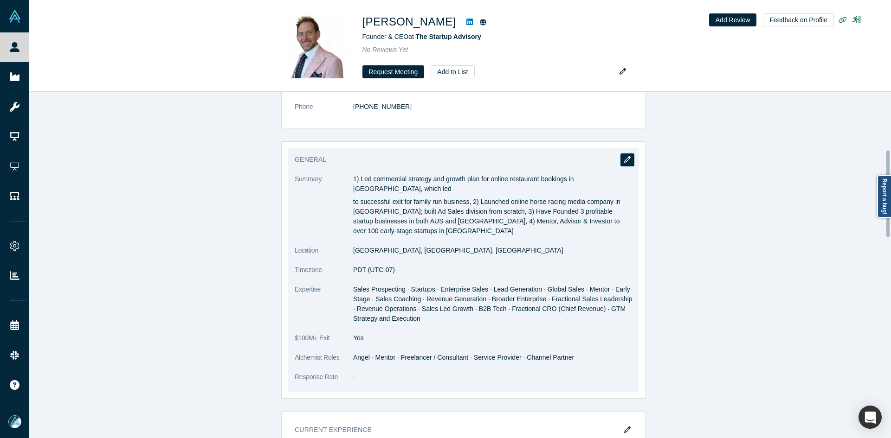
click at [624, 161] on icon "button" at bounding box center [627, 159] width 6 height 6
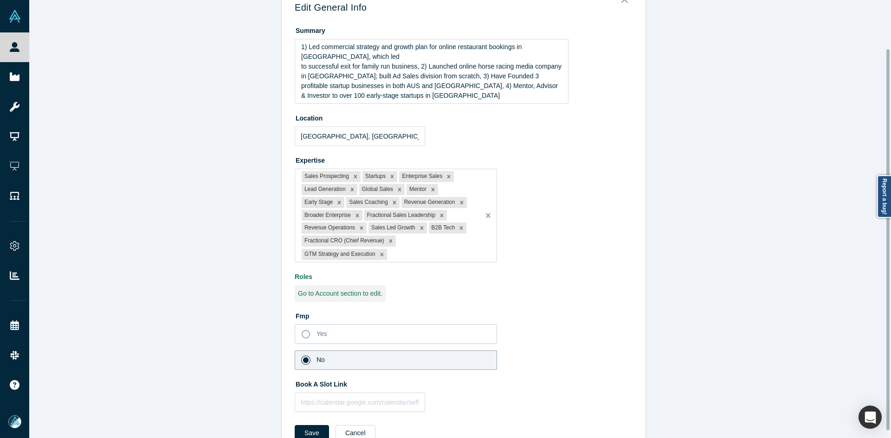
scroll to position [64, 0]
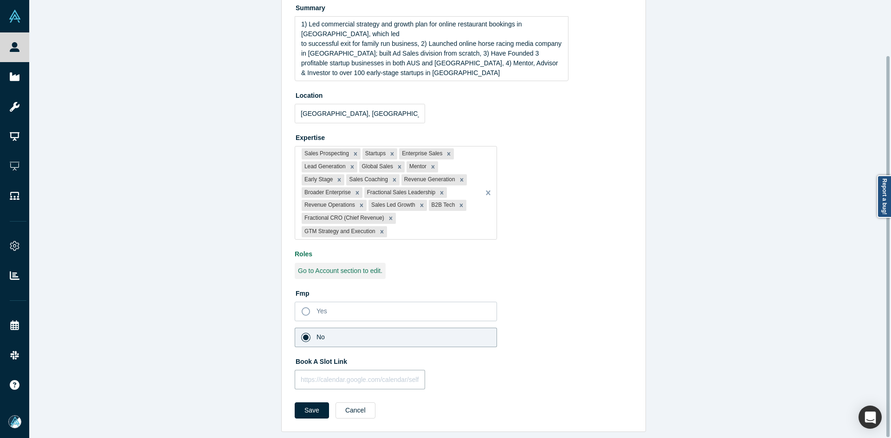
click at [328, 375] on input "text" at bounding box center [360, 379] width 130 height 19
paste input "Scalable market, and Founding team's business acumen and track record"
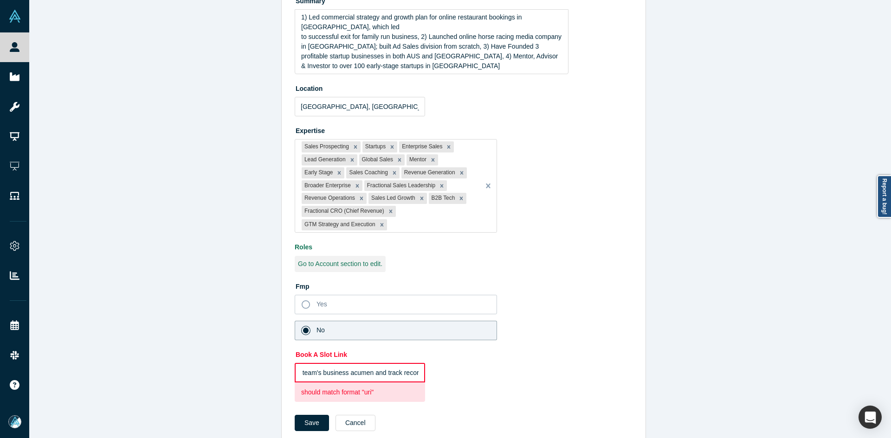
scroll to position [0, 0]
paste input "[URL][DOMAIN_NAME]"
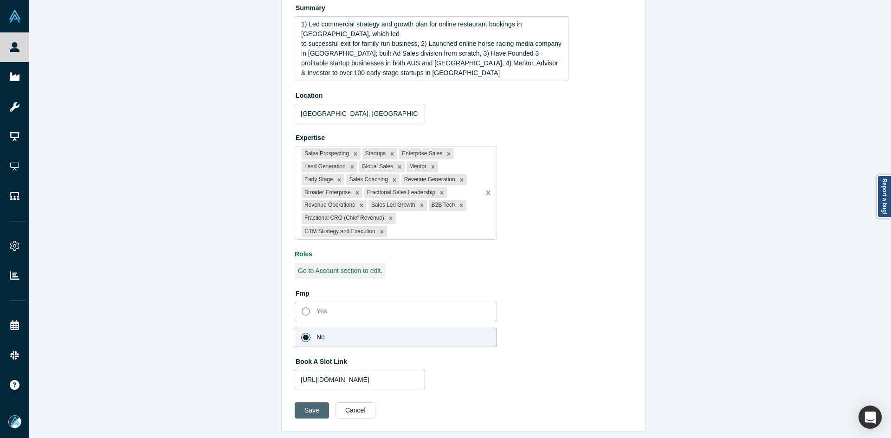
type input "[URL][DOMAIN_NAME]"
click at [295, 407] on button "Save" at bounding box center [312, 411] width 34 height 16
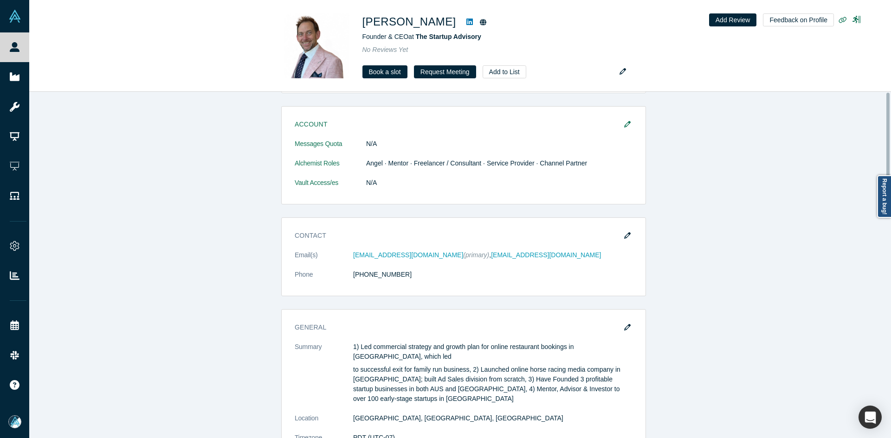
scroll to position [0, 0]
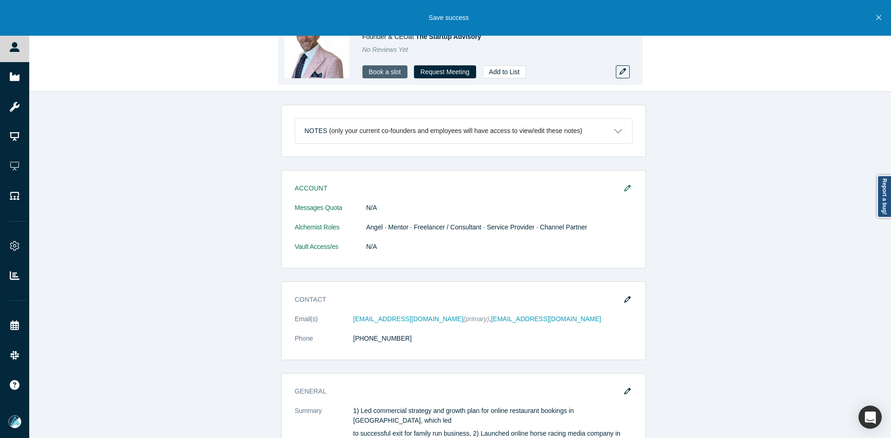
click at [369, 66] on link "Book a slot" at bounding box center [384, 71] width 45 height 13
